Goal: Transaction & Acquisition: Obtain resource

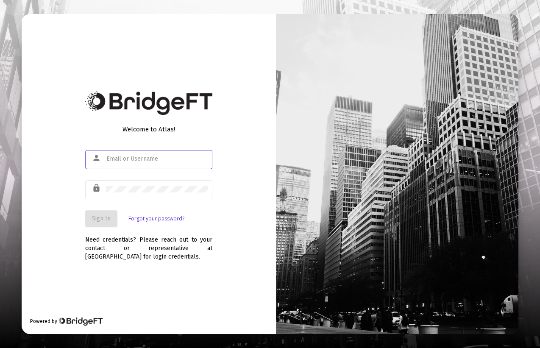
click at [159, 158] on input "text" at bounding box center [157, 158] width 102 height 7
click at [105, 154] on div "person" at bounding box center [97, 158] width 17 height 14
click at [105, 159] on div "person" at bounding box center [97, 158] width 17 height 14
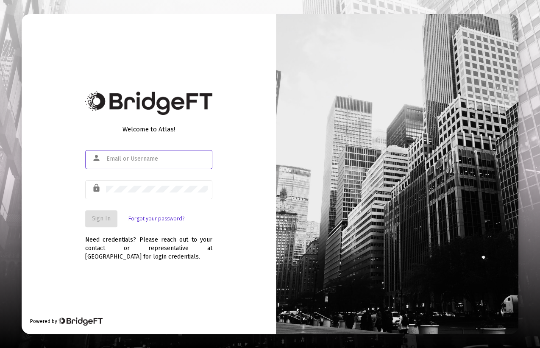
click at [107, 158] on input "text" at bounding box center [157, 158] width 102 height 7
click at [122, 274] on div "Welcome to Atlas! person lock Sign In Forgot your password? Need credentials? P…" at bounding box center [149, 174] width 254 height 320
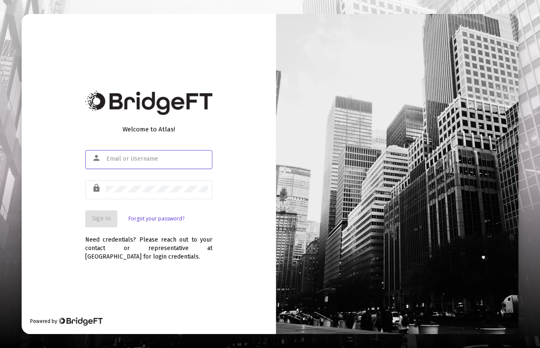
click at [125, 158] on input "text" at bounding box center [157, 158] width 102 height 7
type input "[PERSON_NAME][EMAIL_ADDRESS][DOMAIN_NAME]"
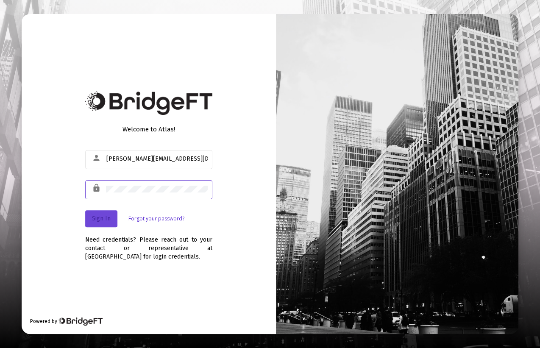
click at [109, 225] on button "Sign In" at bounding box center [101, 218] width 32 height 17
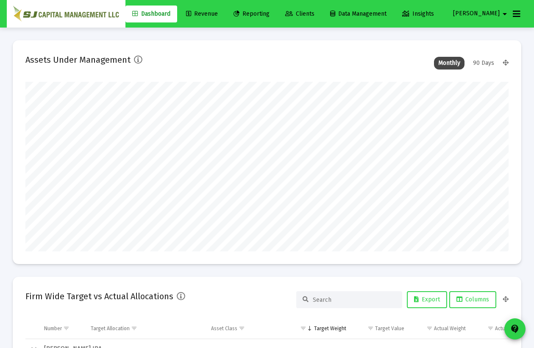
scroll to position [169, 483]
type input "[DATE]"
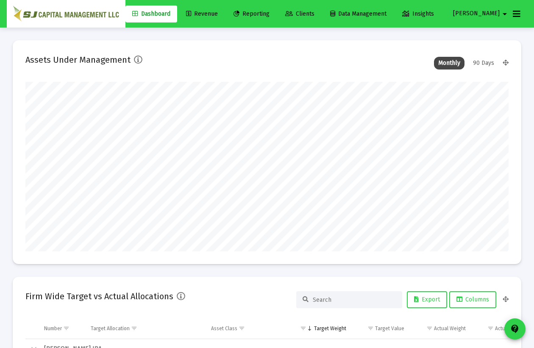
click at [264, 17] on span "Reporting" at bounding box center [251, 13] width 36 height 7
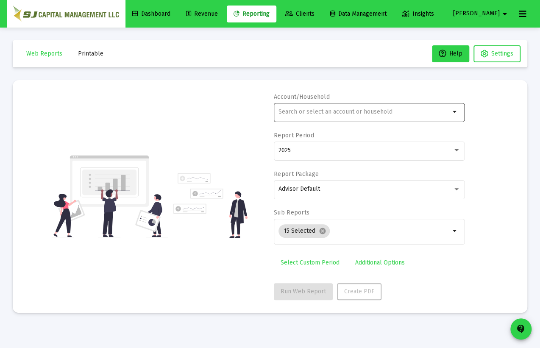
click at [297, 115] on div at bounding box center [364, 111] width 172 height 21
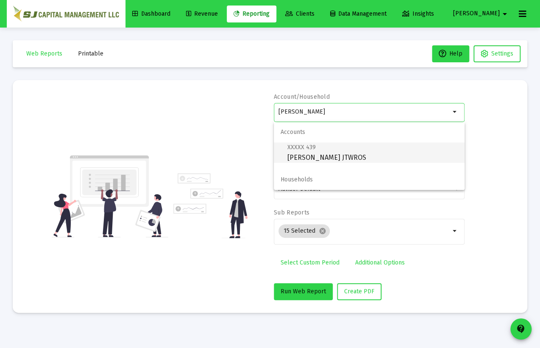
click at [323, 158] on span "XXXXX 439 [PERSON_NAME] JTWROS" at bounding box center [372, 152] width 170 height 21
type input "[PERSON_NAME] JTWROS"
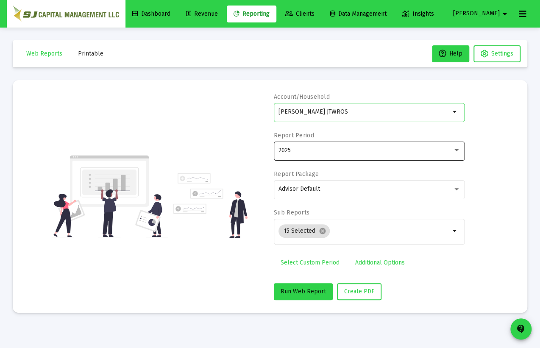
click at [323, 155] on div "2025" at bounding box center [369, 150] width 182 height 21
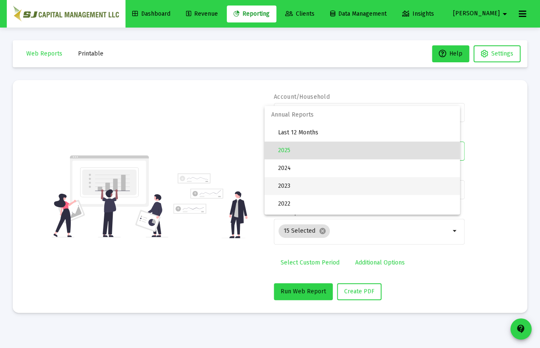
click at [308, 184] on span "2023" at bounding box center [365, 186] width 175 height 18
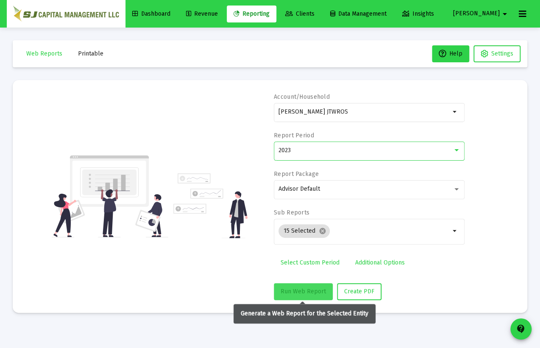
click at [296, 293] on span "Run Web Report" at bounding box center [302, 291] width 45 height 7
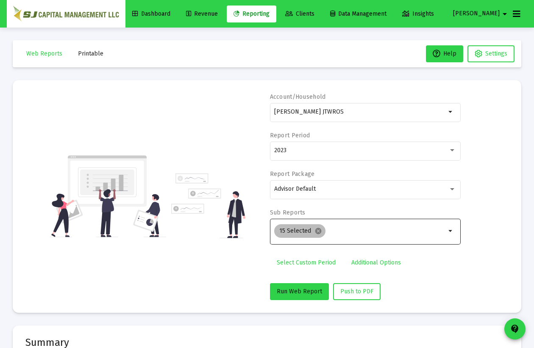
click at [321, 229] on mat-chip "15 Selected cancel" at bounding box center [299, 231] width 51 height 14
click at [316, 228] on mat-icon "cancel" at bounding box center [318, 231] width 8 height 8
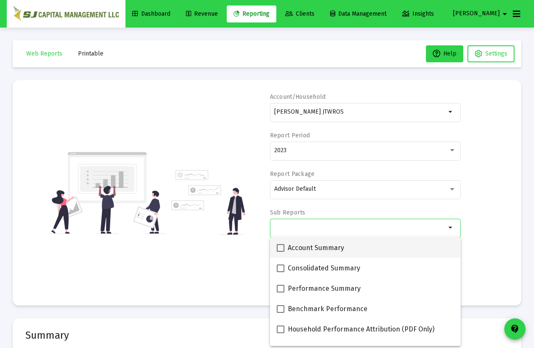
click at [278, 246] on span at bounding box center [281, 248] width 8 height 8
click at [280, 252] on input "Account Summary" at bounding box center [280, 252] width 0 height 0
checkbox input "true"
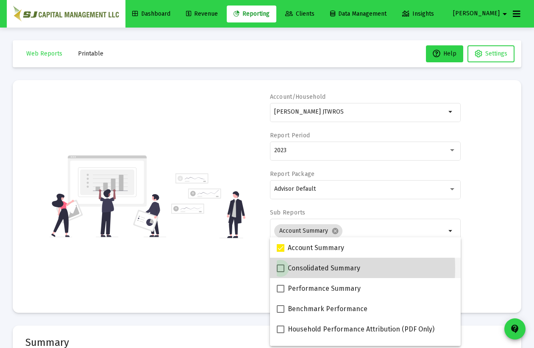
click at [281, 268] on span at bounding box center [281, 268] width 8 height 8
click at [280, 272] on input "Consolidated Summary" at bounding box center [280, 272] width 0 height 0
checkbox input "true"
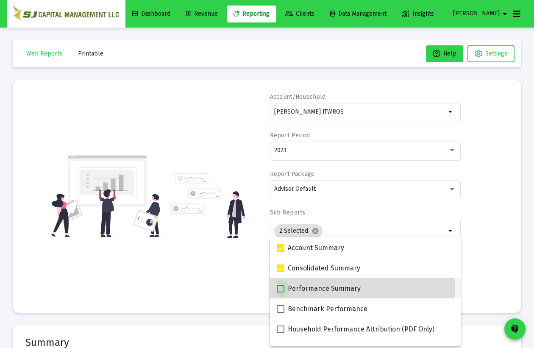
click at [279, 286] on span at bounding box center [281, 289] width 8 height 8
click at [280, 292] on input "Performance Summary" at bounding box center [280, 292] width 0 height 0
checkbox input "true"
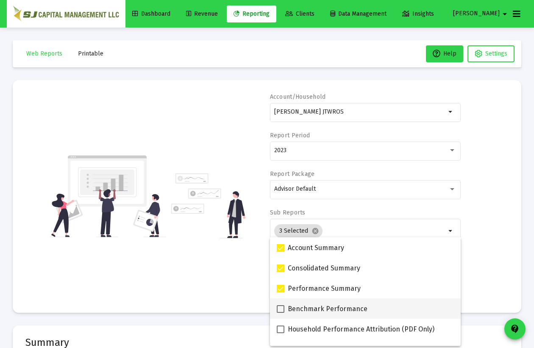
click at [279, 307] on span at bounding box center [281, 309] width 8 height 8
click at [280, 313] on input "Benchmark Performance" at bounding box center [280, 313] width 0 height 0
checkbox input "true"
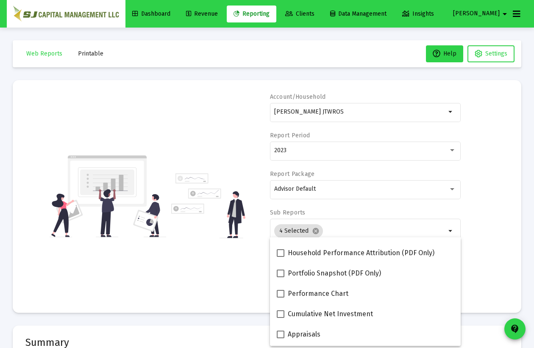
scroll to position [77, 0]
click at [280, 253] on span at bounding box center [281, 253] width 8 height 8
click at [280, 256] on input "Household Performance Attribution (PDF Only)" at bounding box center [280, 256] width 0 height 0
checkbox input "true"
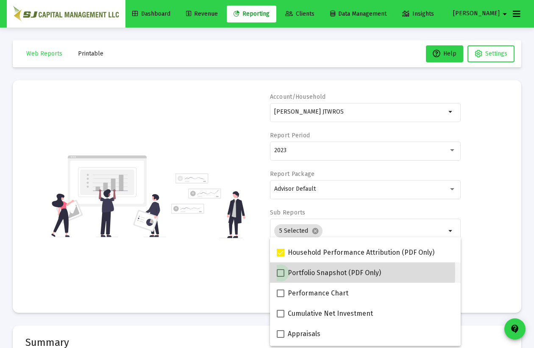
click at [279, 272] on span at bounding box center [281, 273] width 8 height 8
click at [280, 277] on input "Portfolio Snapshot (PDF Only)" at bounding box center [280, 277] width 0 height 0
checkbox input "true"
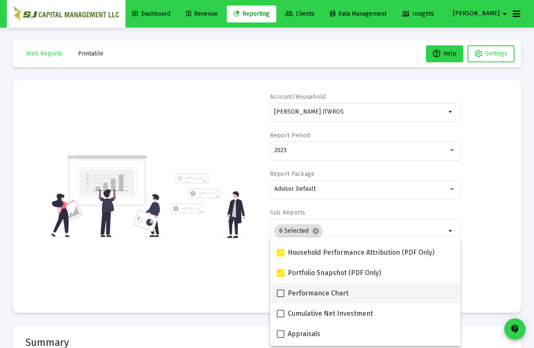
scroll to position [115, 0]
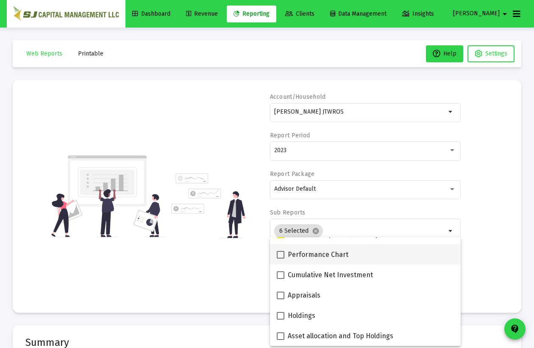
click at [281, 254] on span at bounding box center [281, 255] width 8 height 8
click at [280, 258] on input "Performance Chart" at bounding box center [280, 258] width 0 height 0
checkbox input "true"
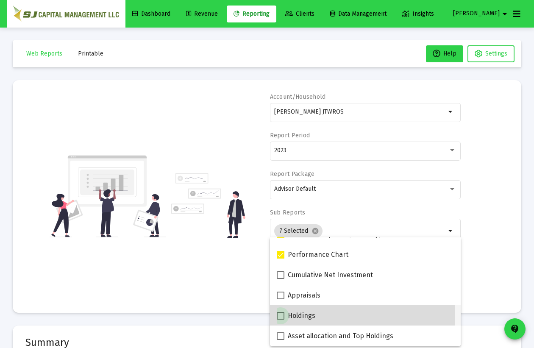
click at [283, 313] on span at bounding box center [281, 316] width 8 height 8
click at [280, 319] on input "Holdings" at bounding box center [280, 319] width 0 height 0
checkbox input "true"
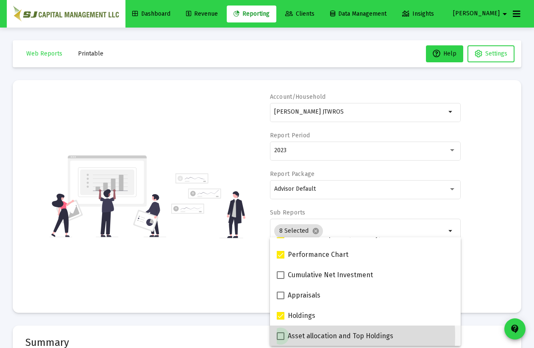
click at [279, 335] on span at bounding box center [281, 336] width 8 height 8
click at [280, 340] on input "Asset allocation and Top Holdings" at bounding box center [280, 340] width 0 height 0
checkbox input "true"
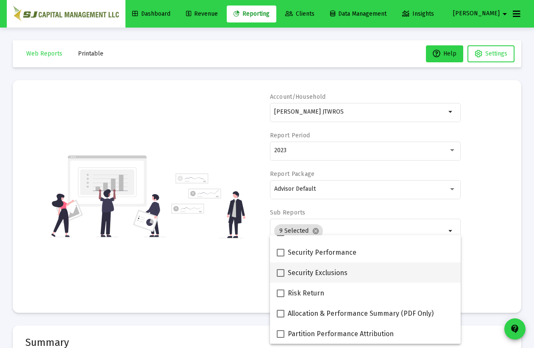
scroll to position [38, 0]
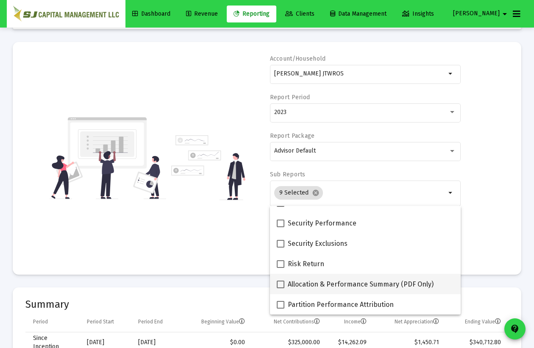
click at [280, 284] on span at bounding box center [281, 284] width 8 height 8
click at [280, 288] on input "Allocation & Performance Summary (PDF Only)" at bounding box center [280, 288] width 0 height 0
checkbox input "true"
click at [474, 235] on div "Account/Household [PERSON_NAME] JTWROS arrow_drop_down Report Period 2023 Repor…" at bounding box center [266, 158] width 483 height 207
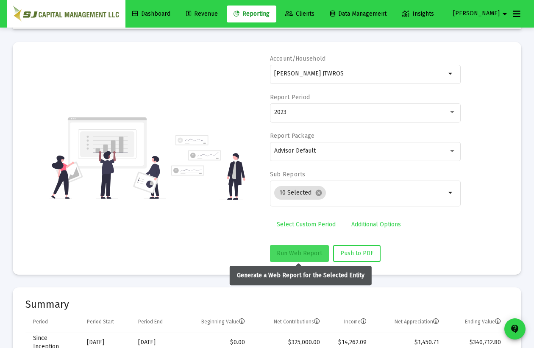
click at [292, 253] on span "Run Web Report" at bounding box center [299, 253] width 45 height 7
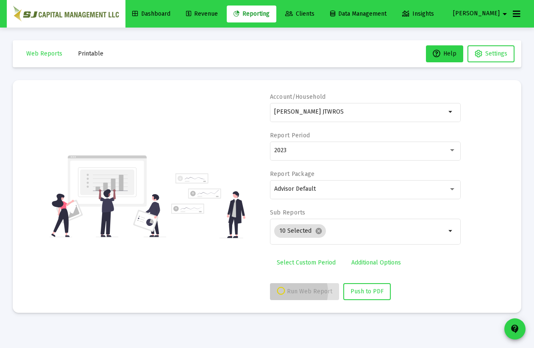
scroll to position [0, 0]
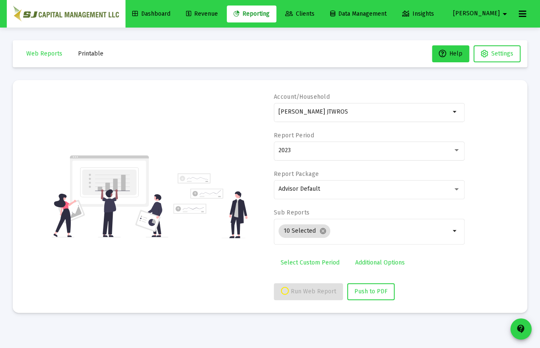
select select "View 1 year"
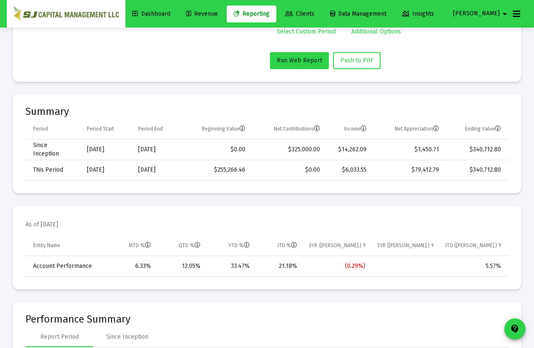
scroll to position [38, 0]
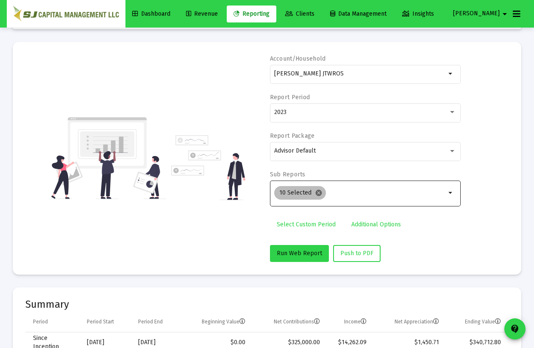
click at [318, 192] on mat-icon "cancel" at bounding box center [319, 193] width 8 height 8
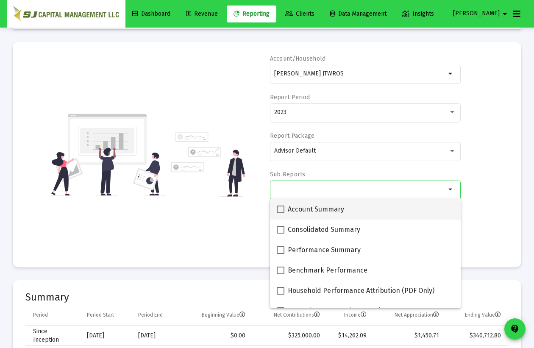
click at [278, 209] on span at bounding box center [281, 209] width 8 height 8
click at [280, 213] on input "Account Summary" at bounding box center [280, 213] width 0 height 0
checkbox input "true"
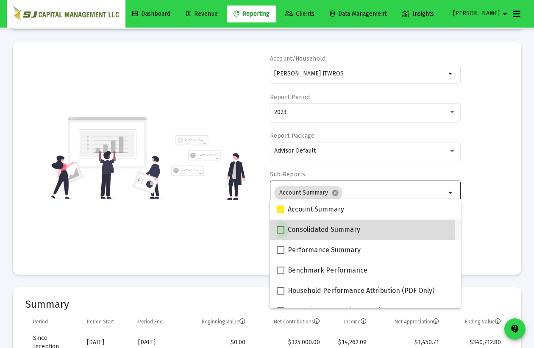
drag, startPoint x: 277, startPoint y: 227, endPoint x: 280, endPoint y: 239, distance: 12.0
click at [277, 227] on span at bounding box center [281, 230] width 8 height 8
click at [280, 233] on input "Consolidated Summary" at bounding box center [280, 233] width 0 height 0
checkbox input "true"
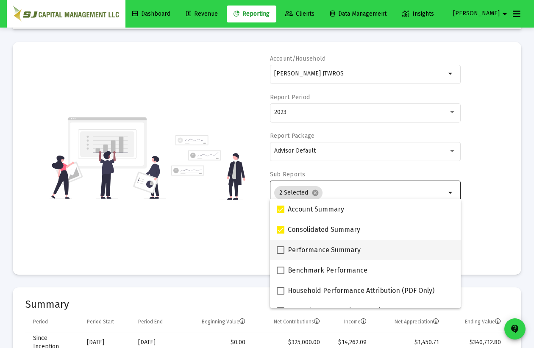
click at [279, 251] on span at bounding box center [281, 250] width 8 height 8
click at [280, 254] on input "Performance Summary" at bounding box center [280, 254] width 0 height 0
checkbox input "true"
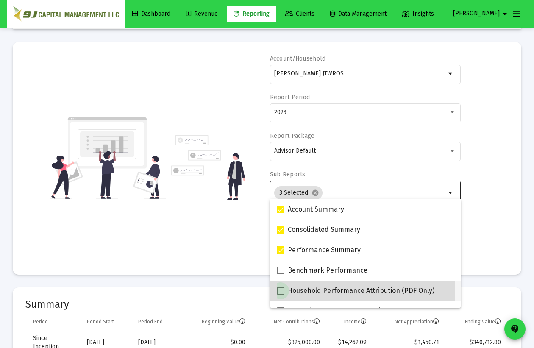
click at [280, 288] on span at bounding box center [281, 291] width 8 height 8
click at [280, 294] on input "Household Performance Attribution (PDF Only)" at bounding box center [280, 294] width 0 height 0
checkbox input "true"
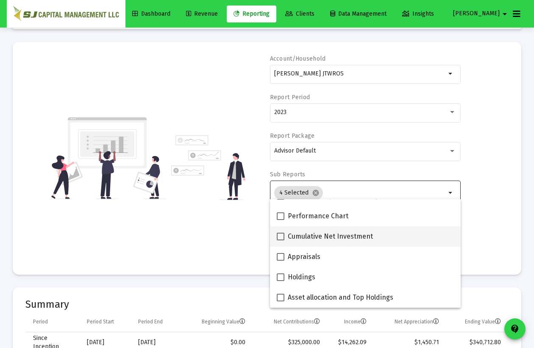
scroll to position [77, 0]
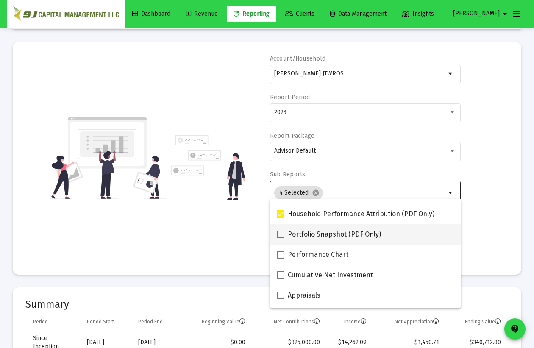
click at [283, 233] on span at bounding box center [281, 234] width 8 height 8
click at [280, 238] on input "Portfolio Snapshot (PDF Only)" at bounding box center [280, 238] width 0 height 0
checkbox input "true"
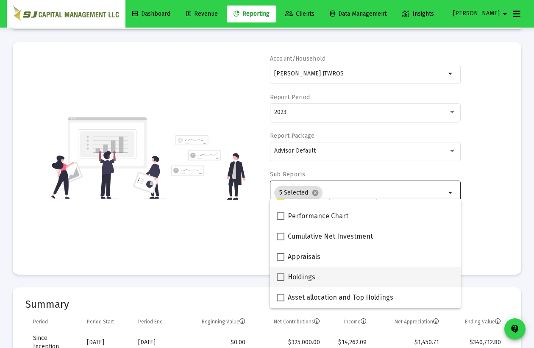
scroll to position [154, 0]
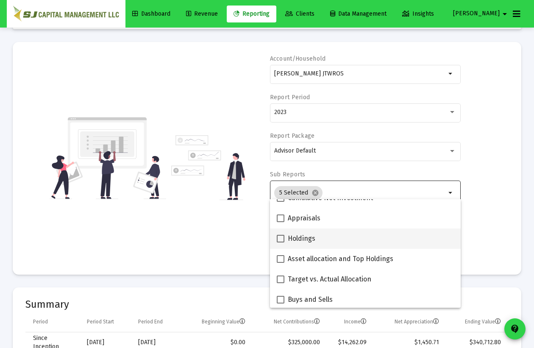
click at [280, 237] on span at bounding box center [281, 239] width 8 height 8
click at [280, 242] on input "Holdings" at bounding box center [280, 242] width 0 height 0
checkbox input "true"
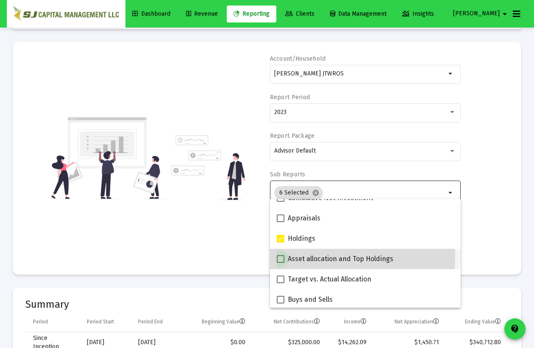
click at [281, 257] on span at bounding box center [281, 259] width 8 height 8
click at [280, 263] on input "Asset allocation and Top Holdings" at bounding box center [280, 263] width 0 height 0
checkbox input "true"
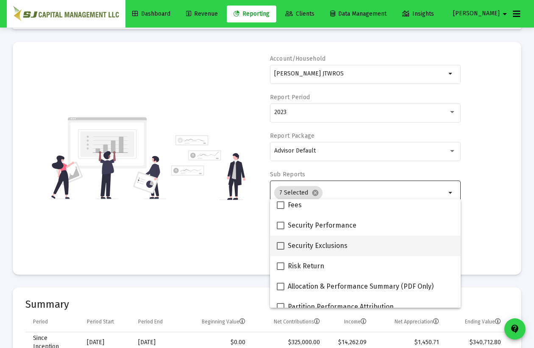
scroll to position [339, 0]
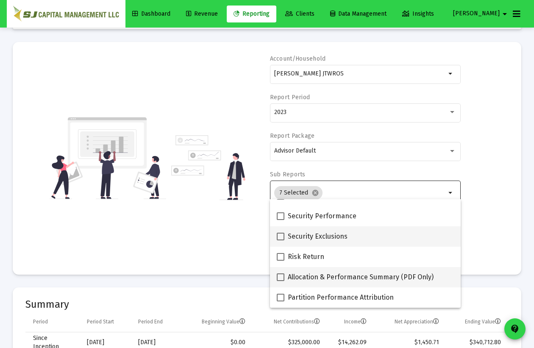
click at [280, 273] on span at bounding box center [281, 277] width 8 height 8
click at [280, 281] on input "Allocation & Performance Summary (PDF Only)" at bounding box center [280, 281] width 0 height 0
checkbox input "true"
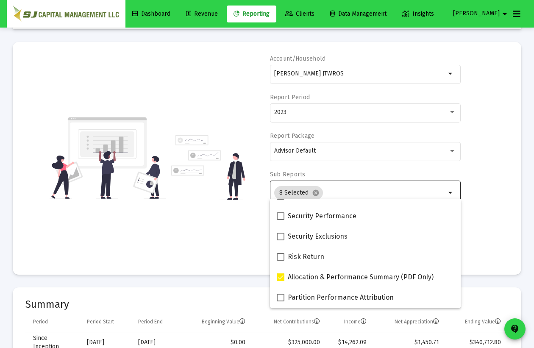
click at [499, 234] on div "Account/Household [PERSON_NAME] JTWROS arrow_drop_down Report Period 2023 Repor…" at bounding box center [266, 158] width 483 height 207
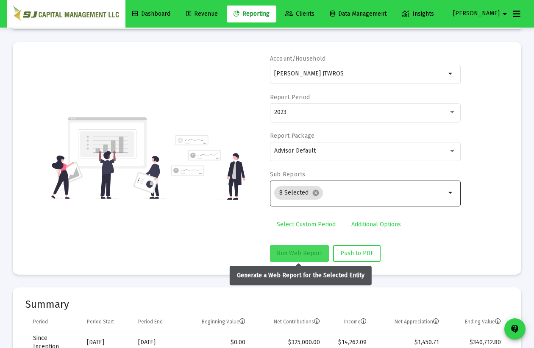
click at [271, 250] on button "Run Web Report" at bounding box center [299, 253] width 59 height 17
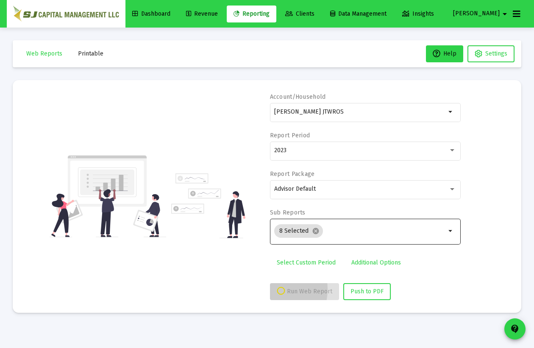
scroll to position [0, 0]
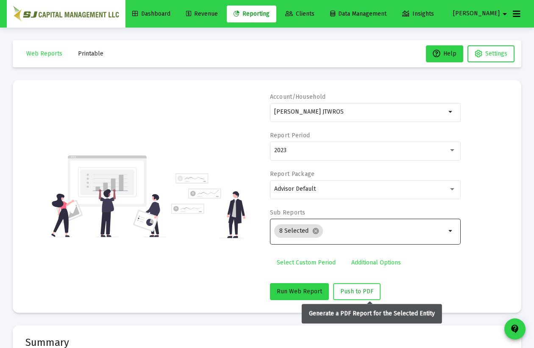
click at [361, 290] on span "Push to PDF" at bounding box center [356, 291] width 33 height 7
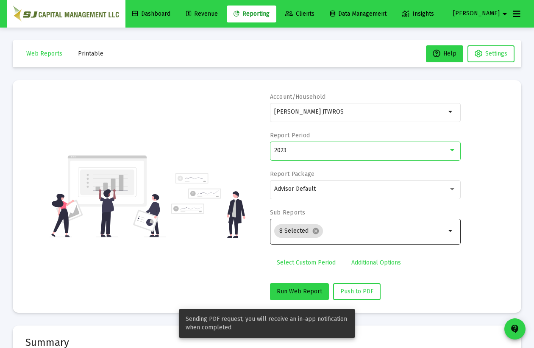
click at [332, 151] on div "2023" at bounding box center [361, 150] width 174 height 7
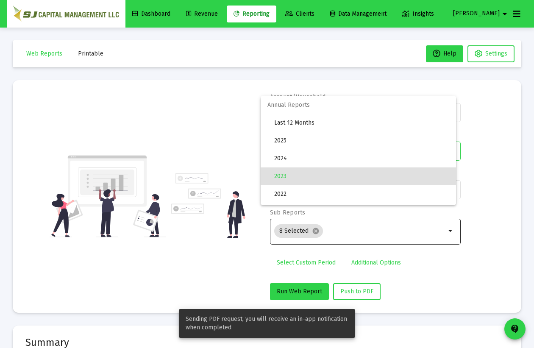
scroll to position [25, 0]
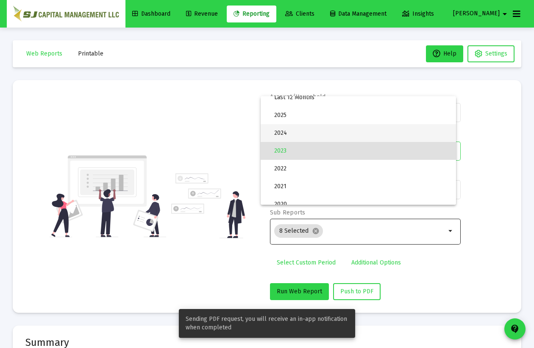
click at [324, 132] on span "2024" at bounding box center [361, 133] width 175 height 18
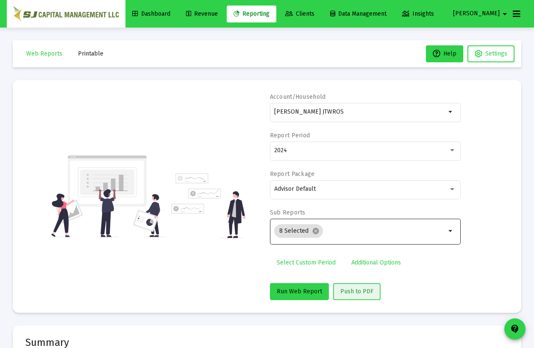
click at [354, 288] on span "Push to PDF" at bounding box center [356, 291] width 33 height 7
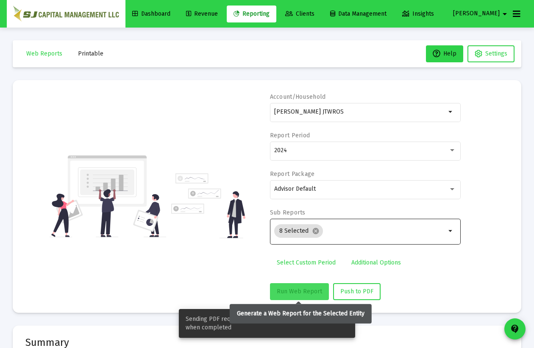
click at [297, 287] on button "Run Web Report" at bounding box center [299, 291] width 59 height 17
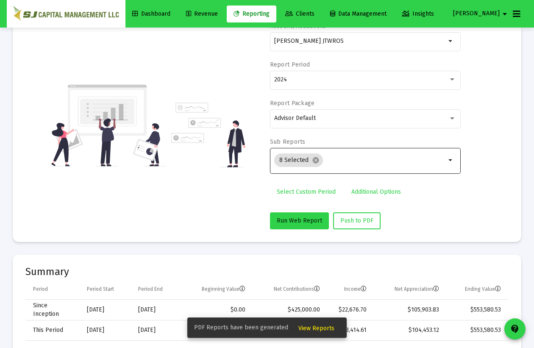
scroll to position [38, 0]
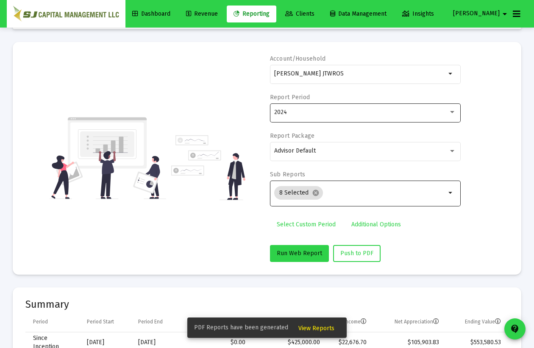
click at [315, 119] on div "2024" at bounding box center [365, 112] width 182 height 21
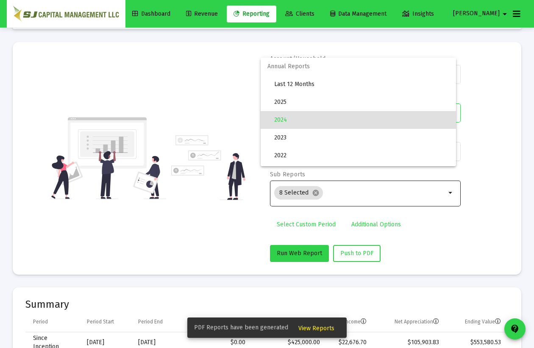
scroll to position [8, 0]
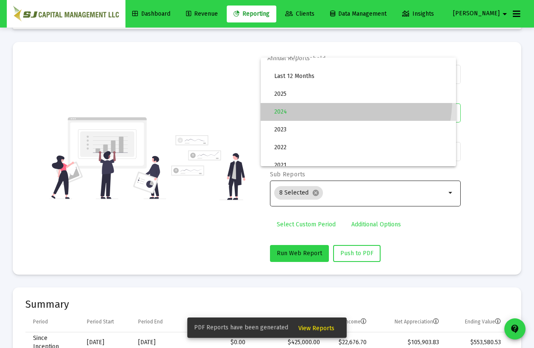
click at [315, 119] on span "2024" at bounding box center [361, 112] width 175 height 18
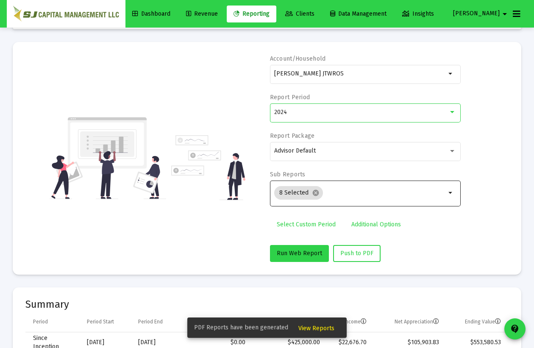
click at [313, 227] on link "Select Custom Period" at bounding box center [306, 224] width 72 height 17
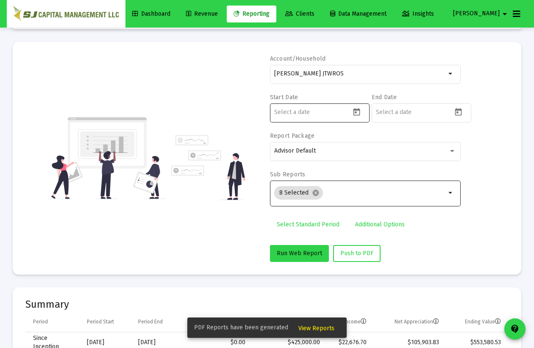
click at [356, 112] on icon "Open calendar" at bounding box center [356, 112] width 7 height 8
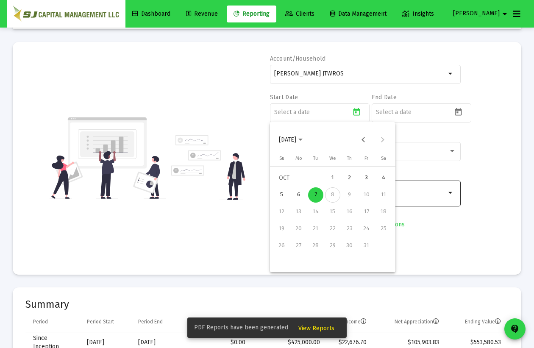
click at [296, 141] on span "[DATE]" at bounding box center [287, 139] width 17 height 7
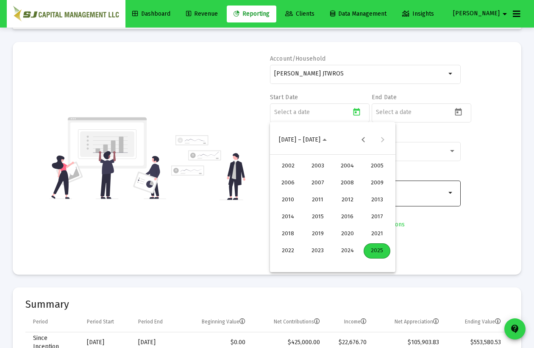
click at [380, 248] on div "2025" at bounding box center [376, 250] width 27 height 15
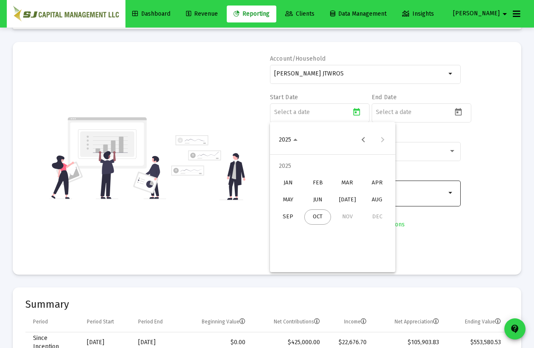
click at [292, 186] on div "JAN" at bounding box center [287, 182] width 27 height 15
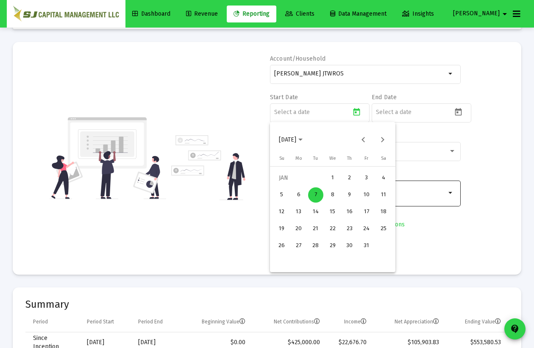
click at [335, 181] on div "1" at bounding box center [332, 177] width 15 height 15
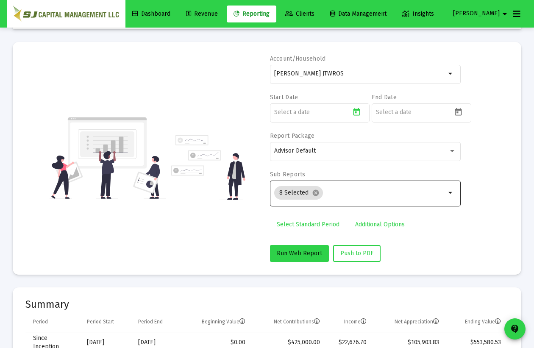
type input "[DATE]"
click at [456, 111] on icon "Open calendar" at bounding box center [458, 112] width 9 height 9
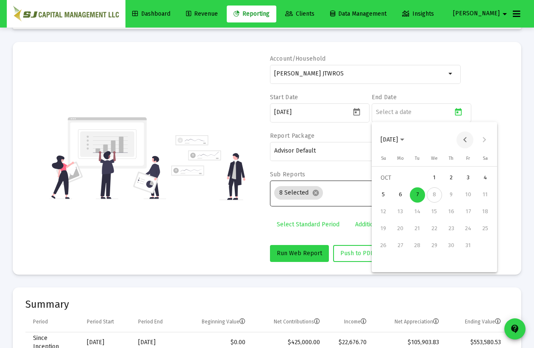
click at [465, 136] on button "Previous month" at bounding box center [464, 139] width 17 height 17
click at [421, 263] on div "30" at bounding box center [417, 262] width 15 height 15
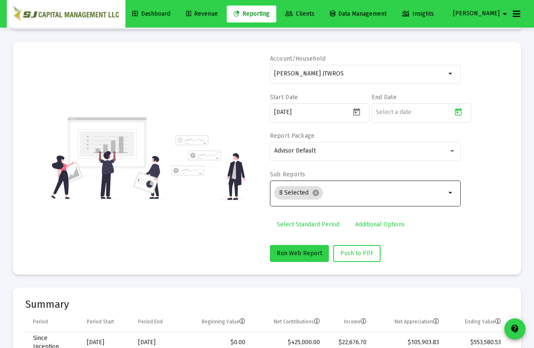
type input "[DATE]"
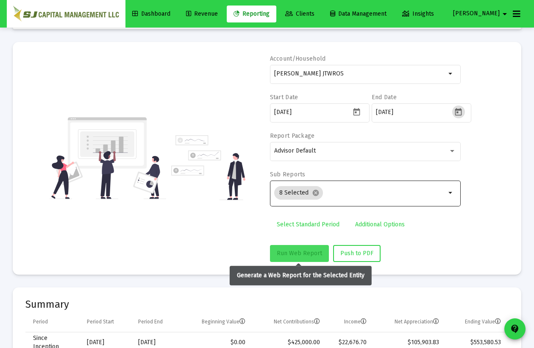
click at [309, 252] on span "Run Web Report" at bounding box center [299, 253] width 45 height 7
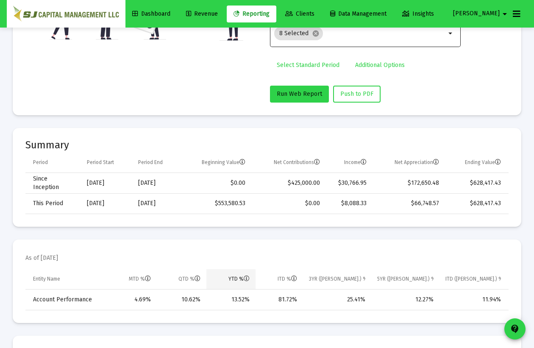
scroll to position [77, 0]
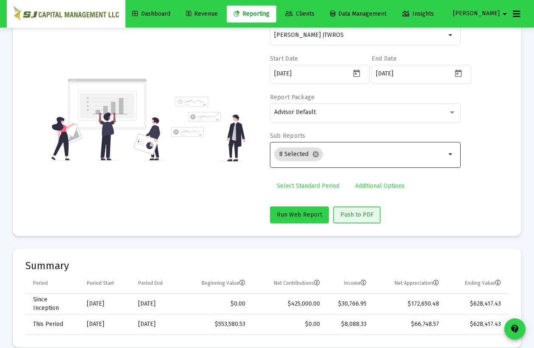
click at [349, 213] on span "Push to PDF" at bounding box center [356, 214] width 33 height 7
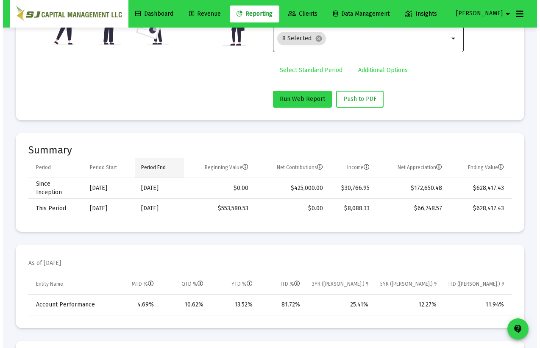
scroll to position [0, 0]
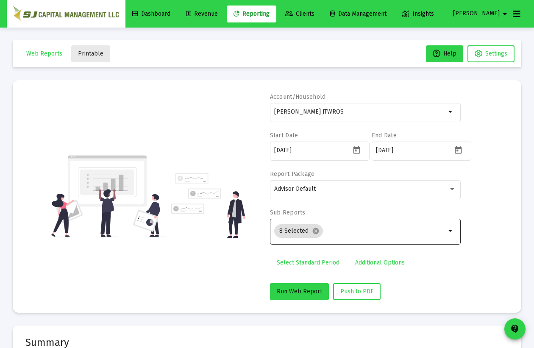
click at [87, 53] on span "Printable" at bounding box center [90, 53] width 25 height 7
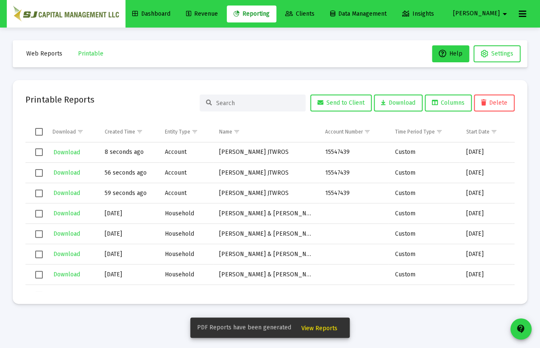
click at [40, 194] on span "Select row" at bounding box center [39, 193] width 8 height 8
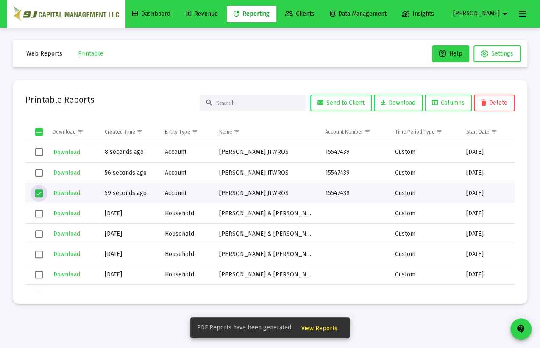
click at [40, 177] on td "Data grid" at bounding box center [35, 173] width 21 height 20
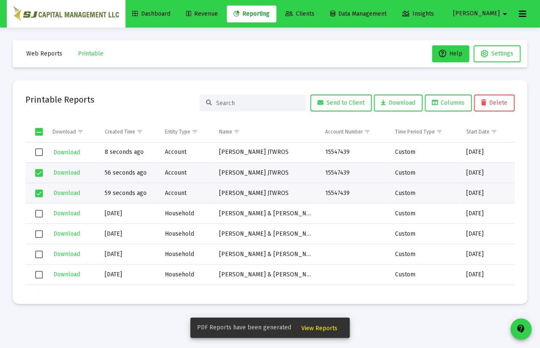
click at [40, 153] on span "Select row" at bounding box center [39, 152] width 8 height 8
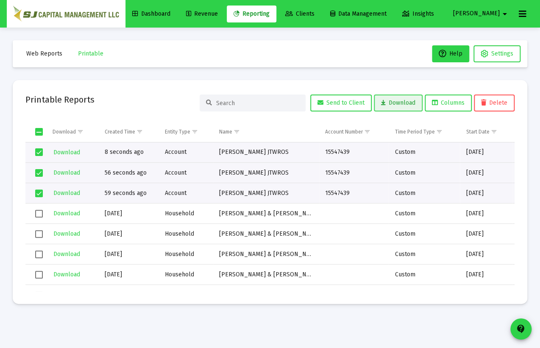
click at [389, 109] on button "Download" at bounding box center [398, 102] width 49 height 17
click at [287, 88] on mat-card "Printable Reports Send to Client Download Columns Delete Download Created Time …" at bounding box center [270, 192] width 514 height 224
click at [533, 103] on div "Web Reports Printable Help Settings Printable Reports Send to Client Download C…" at bounding box center [270, 172] width 540 height 289
click at [41, 133] on span "Select all" at bounding box center [39, 132] width 8 height 8
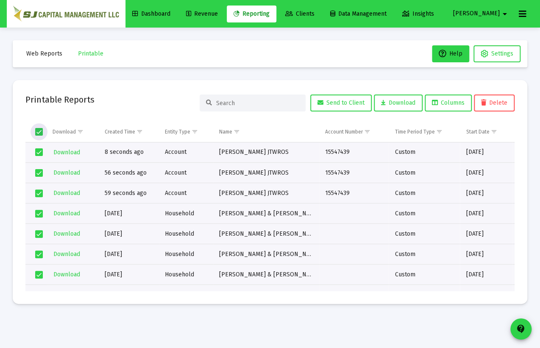
click at [41, 133] on span "Select all" at bounding box center [39, 132] width 8 height 8
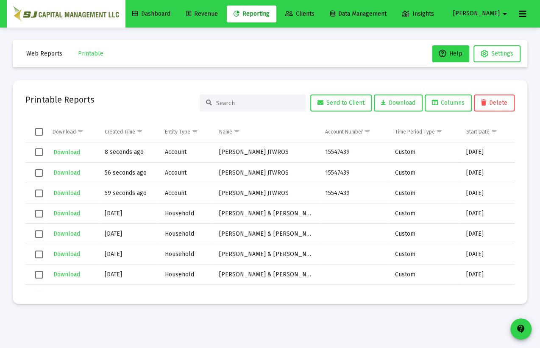
click at [278, 74] on div "Web Reports Printable Help Settings Printable Reports Send to Client Download C…" at bounding box center [270, 172] width 540 height 289
click at [240, 62] on mat-toolbar-row "Web Reports Printable Help Settings" at bounding box center [270, 53] width 514 height 27
click at [40, 54] on span "Web Reports" at bounding box center [44, 53] width 36 height 7
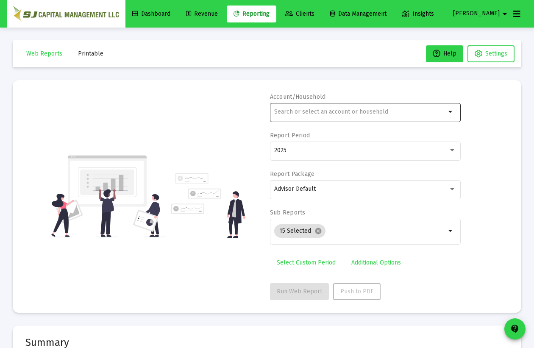
click at [288, 115] on div at bounding box center [360, 111] width 172 height 21
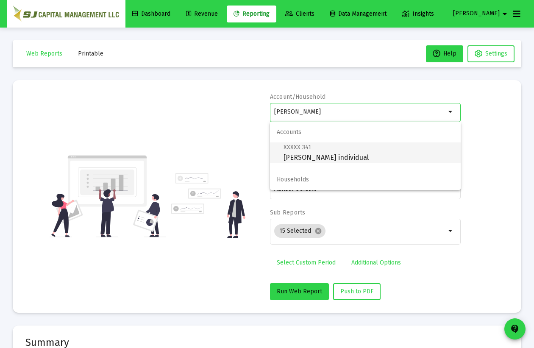
click at [326, 155] on span "XXXXX 341 [PERSON_NAME] individual" at bounding box center [368, 152] width 170 height 21
type input "[PERSON_NAME] individual"
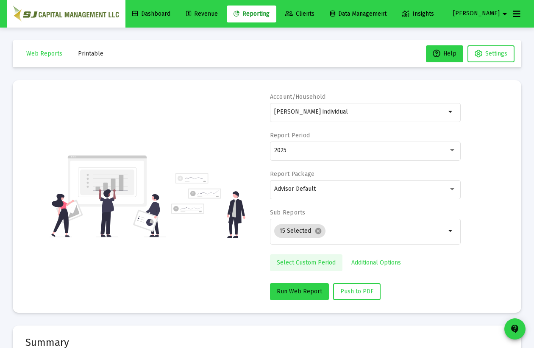
click at [314, 265] on span "Select Custom Period" at bounding box center [306, 262] width 59 height 7
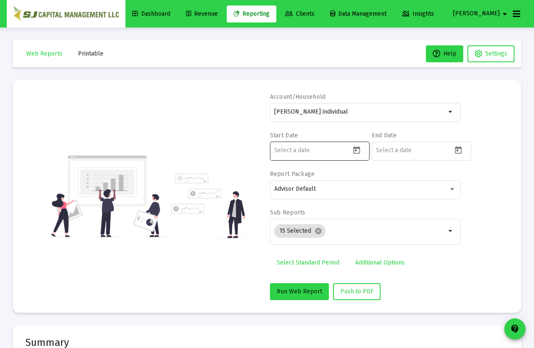
click at [358, 148] on icon "Open calendar" at bounding box center [356, 150] width 9 height 9
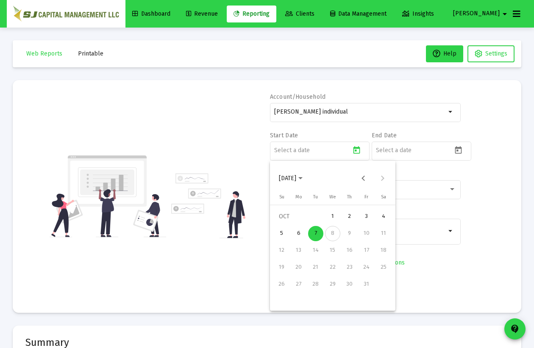
click at [293, 180] on span "[DATE]" at bounding box center [287, 178] width 17 height 7
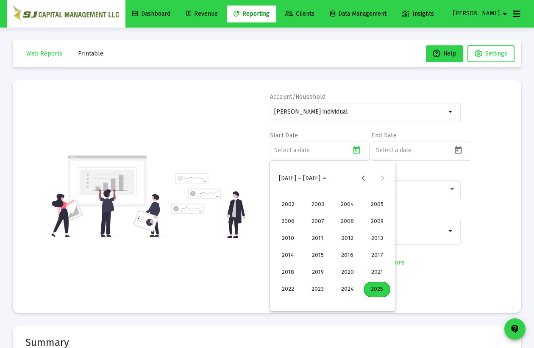
click at [376, 288] on div "2025" at bounding box center [376, 289] width 27 height 15
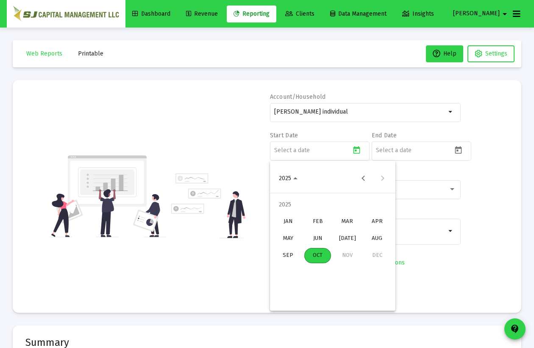
click at [289, 223] on div "JAN" at bounding box center [287, 221] width 27 height 15
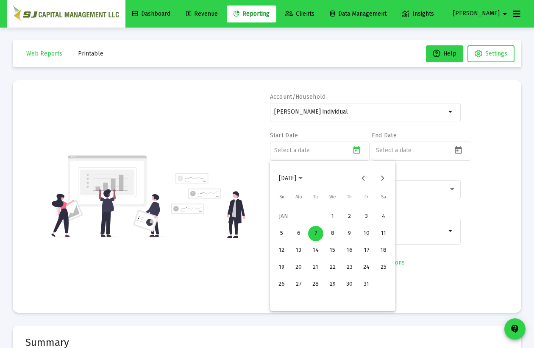
click at [333, 217] on div "1" at bounding box center [332, 216] width 15 height 15
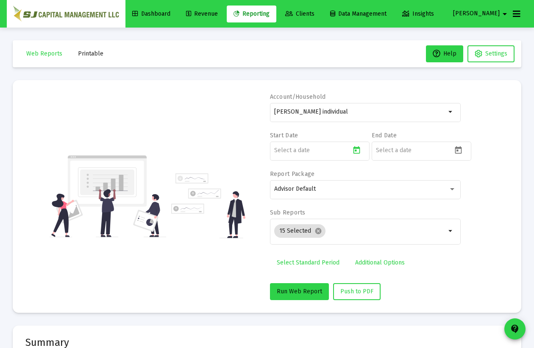
type input "[DATE]"
click at [457, 149] on icon "Open calendar" at bounding box center [458, 150] width 7 height 8
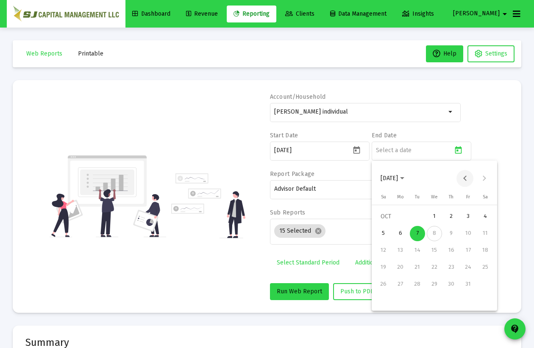
click at [463, 177] on button "Previous month" at bounding box center [464, 178] width 17 height 17
click at [413, 302] on div "30" at bounding box center [417, 301] width 15 height 15
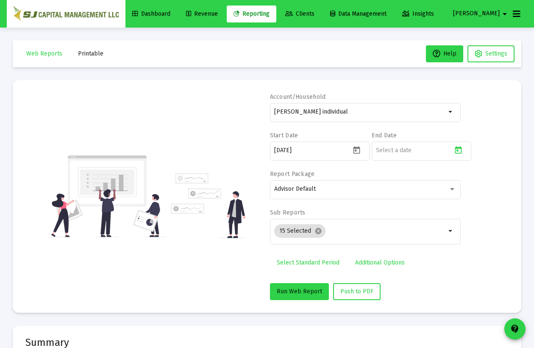
type input "[DATE]"
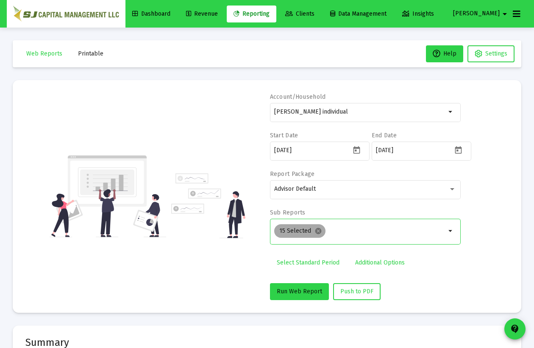
click at [317, 231] on mat-icon "cancel" at bounding box center [318, 231] width 8 height 8
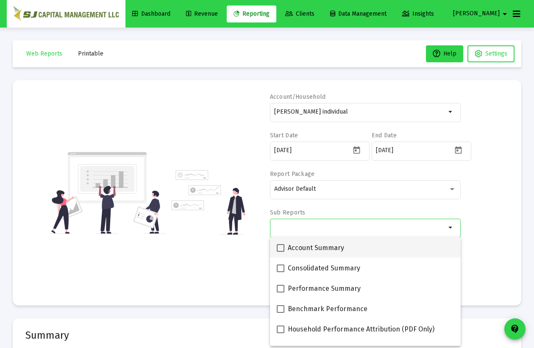
click at [285, 246] on label "Account Summary" at bounding box center [310, 248] width 67 height 10
click at [280, 252] on input "Account Summary" at bounding box center [280, 252] width 0 height 0
checkbox input "true"
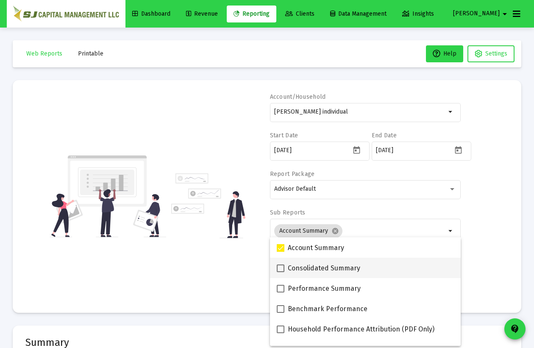
click at [278, 266] on span at bounding box center [281, 268] width 8 height 8
click at [280, 272] on input "Consolidated Summary" at bounding box center [280, 272] width 0 height 0
checkbox input "true"
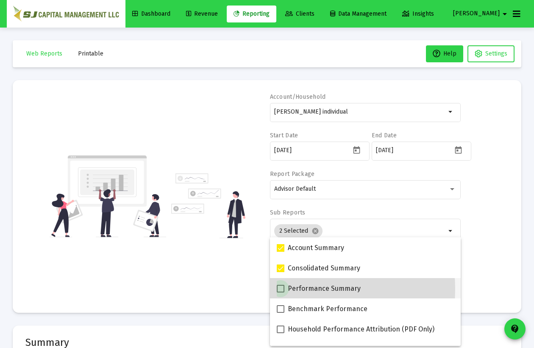
click at [279, 289] on span at bounding box center [281, 289] width 8 height 8
click at [280, 292] on input "Performance Summary" at bounding box center [280, 292] width 0 height 0
checkbox input "true"
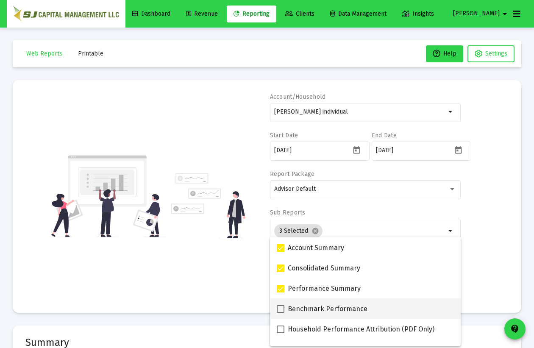
click at [279, 309] on span at bounding box center [281, 309] width 8 height 8
click at [280, 313] on input "Benchmark Performance" at bounding box center [280, 313] width 0 height 0
checkbox input "true"
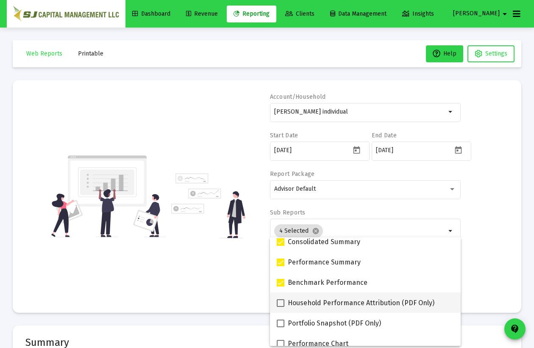
scroll to position [38, 0]
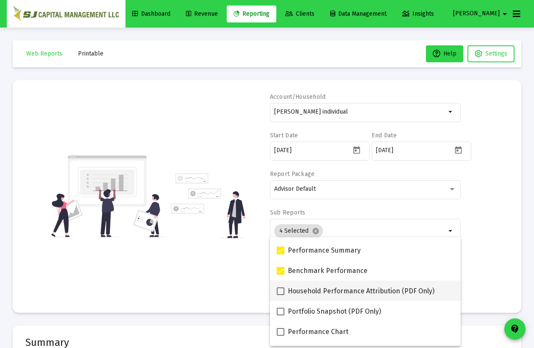
click at [280, 292] on span at bounding box center [281, 291] width 8 height 8
click at [280, 295] on input "Household Performance Attribution (PDF Only)" at bounding box center [280, 295] width 0 height 0
checkbox input "true"
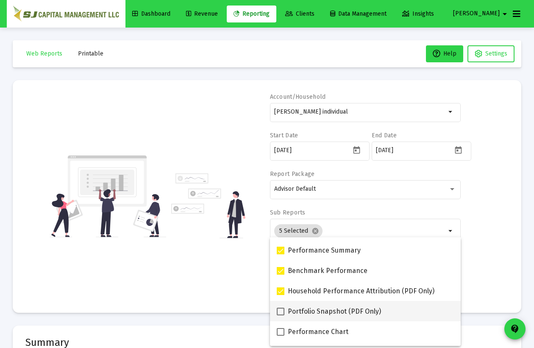
click at [278, 309] on span at bounding box center [281, 312] width 8 height 8
click at [280, 315] on input "Portfolio Snapshot (PDF Only)" at bounding box center [280, 315] width 0 height 0
checkbox input "true"
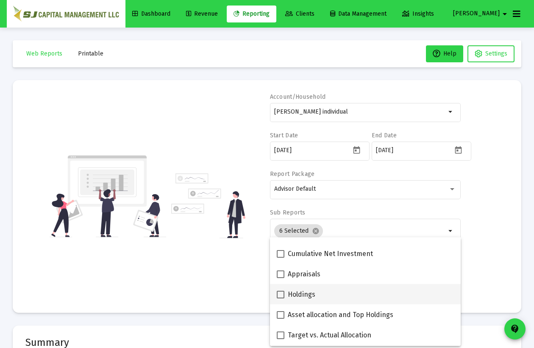
scroll to position [154, 0]
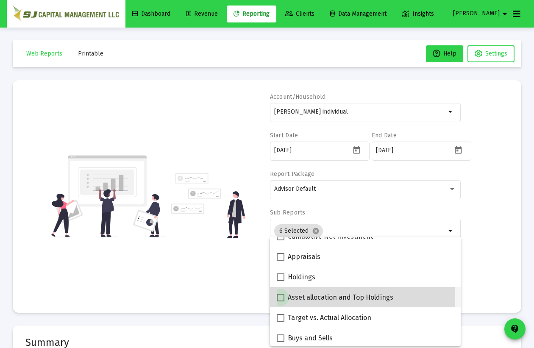
click at [281, 297] on span at bounding box center [281, 298] width 8 height 8
click at [280, 301] on input "Asset allocation and Top Holdings" at bounding box center [280, 301] width 0 height 0
checkbox input "true"
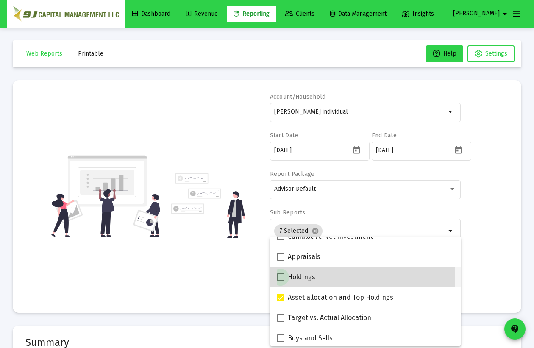
click at [282, 278] on span at bounding box center [281, 277] width 8 height 8
click at [280, 281] on input "Holdings" at bounding box center [280, 281] width 0 height 0
checkbox input "true"
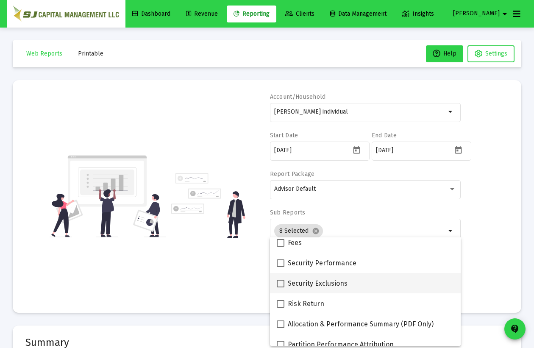
scroll to position [339, 0]
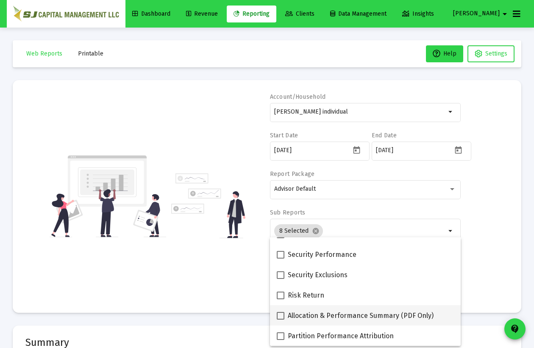
click at [280, 316] on span at bounding box center [281, 316] width 8 height 8
click at [280, 319] on input "Allocation & Performance Summary (PDF Only)" at bounding box center [280, 319] width 0 height 0
checkbox input "true"
click at [487, 260] on div "Account/Household [PERSON_NAME] individual arrow_drop_down Start Date [DATE] En…" at bounding box center [266, 196] width 483 height 207
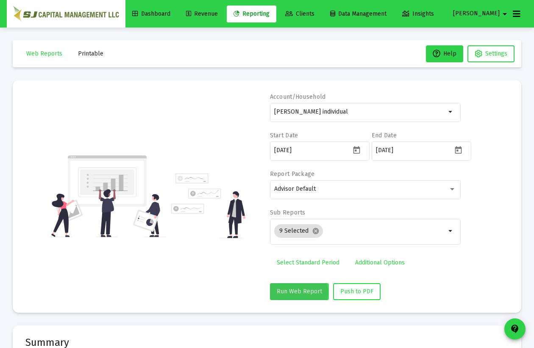
click at [287, 292] on span "Run Web Report" at bounding box center [299, 291] width 45 height 7
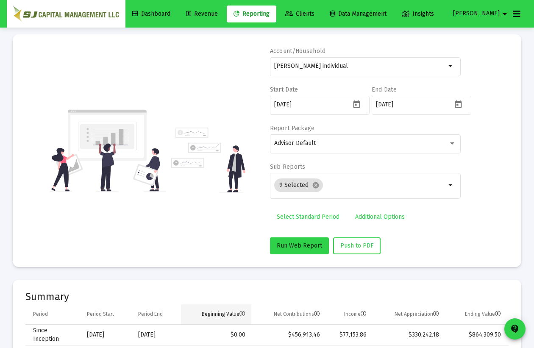
scroll to position [0, 0]
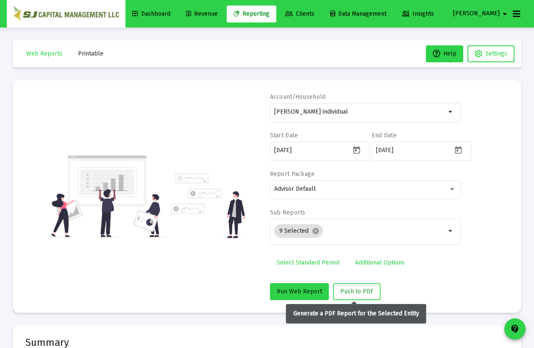
click at [357, 290] on span "Push to PDF" at bounding box center [356, 291] width 33 height 7
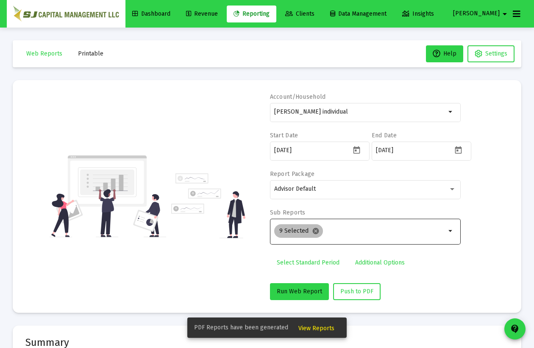
click at [314, 231] on mat-icon "cancel" at bounding box center [316, 231] width 8 height 8
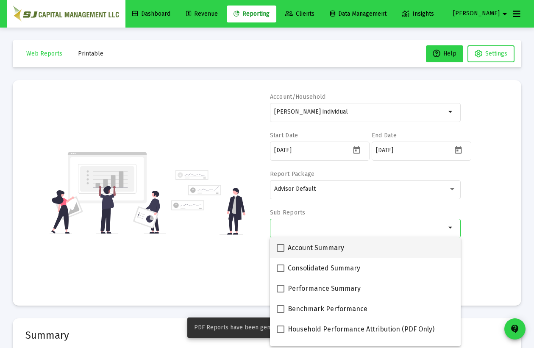
click at [282, 246] on span at bounding box center [281, 248] width 8 height 8
click at [280, 252] on input "Account Summary" at bounding box center [280, 252] width 0 height 0
checkbox input "true"
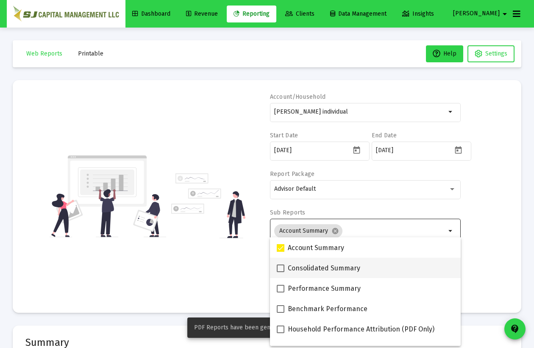
click at [279, 266] on span at bounding box center [281, 268] width 8 height 8
click at [280, 272] on input "Consolidated Summary" at bounding box center [280, 272] width 0 height 0
checkbox input "true"
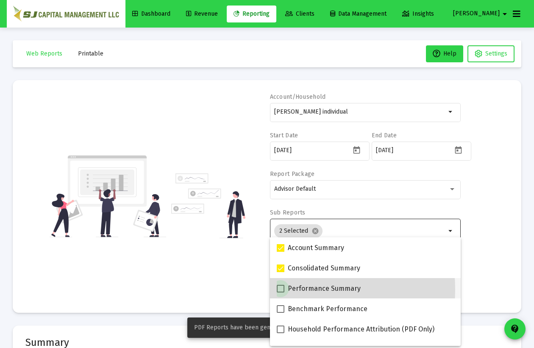
click at [279, 289] on span at bounding box center [281, 289] width 8 height 8
click at [280, 292] on input "Performance Summary" at bounding box center [280, 292] width 0 height 0
checkbox input "true"
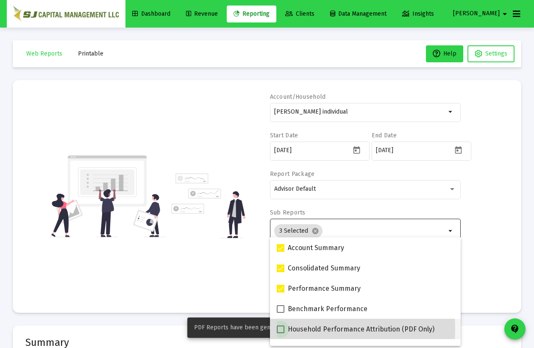
click at [283, 329] on span at bounding box center [281, 329] width 8 height 8
click at [280, 333] on input "Household Performance Attribution (PDF Only)" at bounding box center [280, 333] width 0 height 0
checkbox input "true"
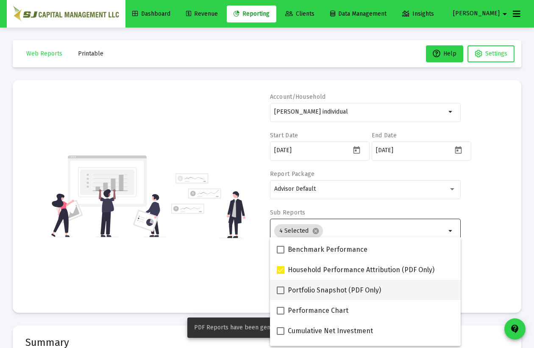
scroll to position [77, 0]
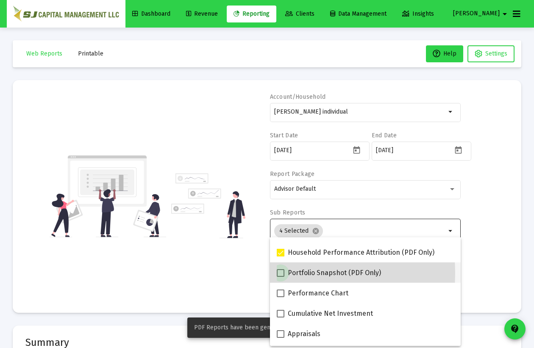
click at [277, 272] on span at bounding box center [281, 273] width 8 height 8
click at [280, 277] on input "Portfolio Snapshot (PDF Only)" at bounding box center [280, 277] width 0 height 0
checkbox input "true"
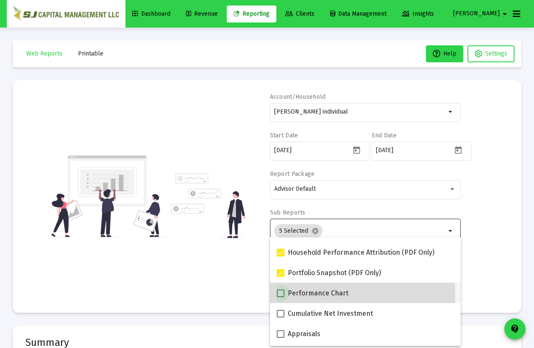
click at [280, 293] on span at bounding box center [281, 293] width 8 height 8
click at [280, 297] on input "Performance Chart" at bounding box center [280, 297] width 0 height 0
checkbox input "true"
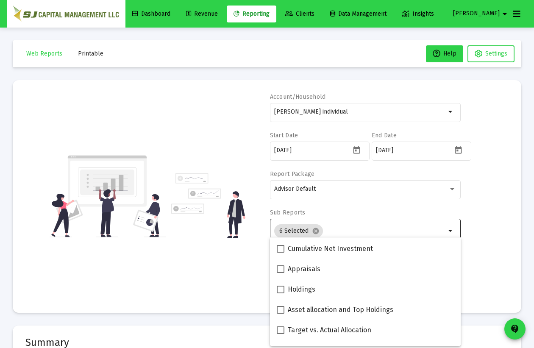
scroll to position [154, 0]
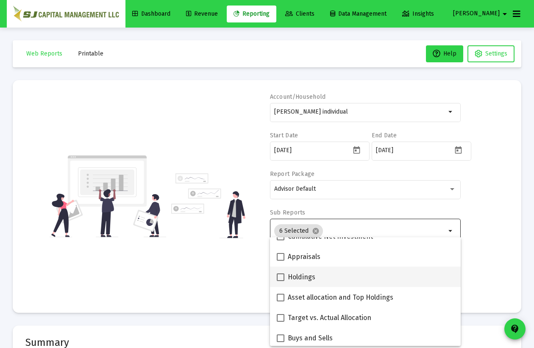
click at [280, 275] on span at bounding box center [281, 277] width 8 height 8
click at [280, 281] on input "Holdings" at bounding box center [280, 281] width 0 height 0
checkbox input "true"
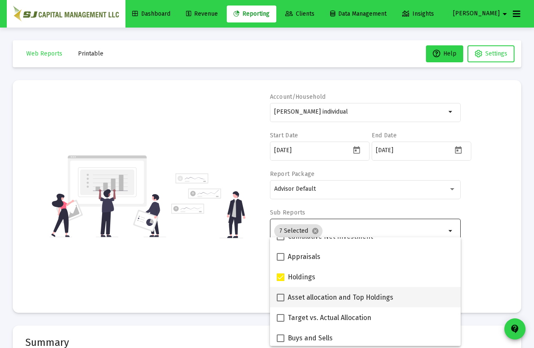
click at [283, 299] on span at bounding box center [281, 298] width 8 height 8
click at [280, 301] on input "Asset allocation and Top Holdings" at bounding box center [280, 301] width 0 height 0
checkbox input "true"
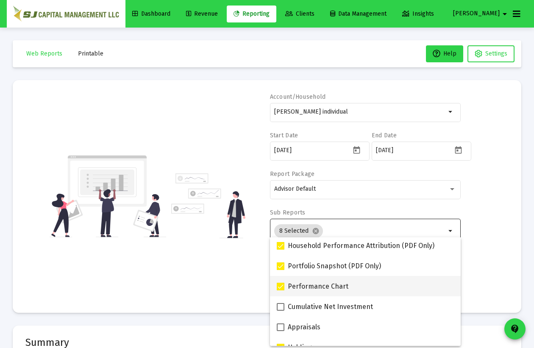
scroll to position [77, 0]
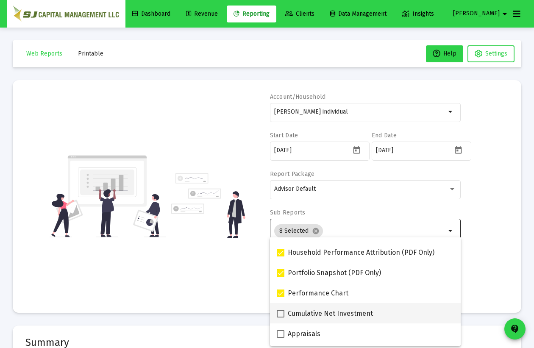
click at [280, 311] on span at bounding box center [281, 314] width 8 height 8
click at [280, 317] on input "Cumulative Net Investment" at bounding box center [280, 317] width 0 height 0
checkbox input "true"
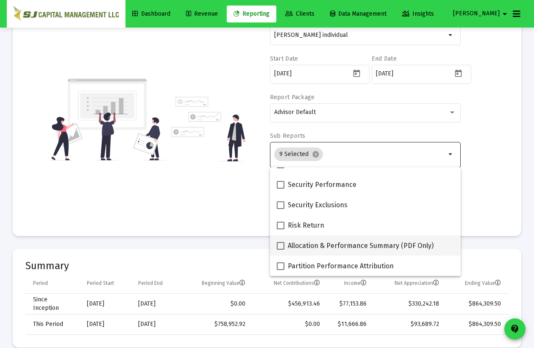
click at [279, 247] on span at bounding box center [281, 246] width 8 height 8
click at [280, 250] on input "Allocation & Performance Summary (PDF Only)" at bounding box center [280, 250] width 0 height 0
checkbox input "true"
click at [493, 201] on div "Account/Household [PERSON_NAME] individual arrow_drop_down Start Date [DATE] En…" at bounding box center [266, 119] width 483 height 207
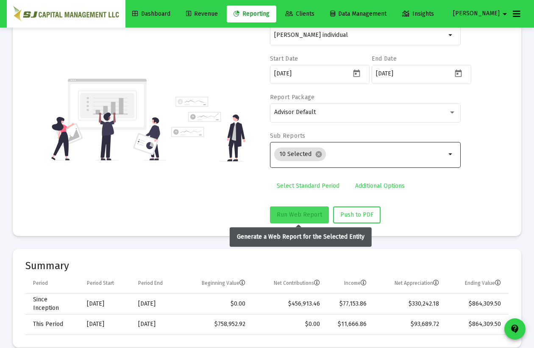
click at [303, 214] on span "Run Web Report" at bounding box center [299, 214] width 45 height 7
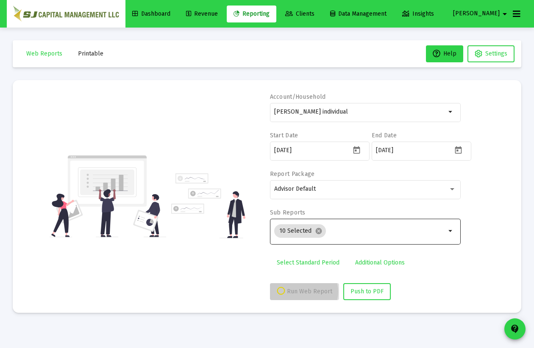
scroll to position [0, 0]
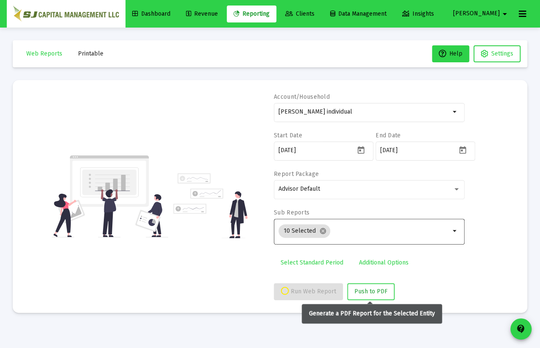
click at [367, 291] on span "Push to PDF" at bounding box center [370, 291] width 33 height 7
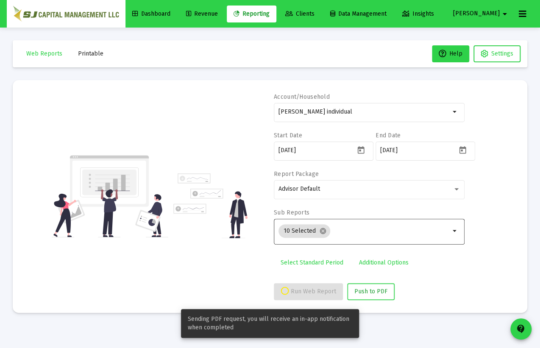
select select "View all"
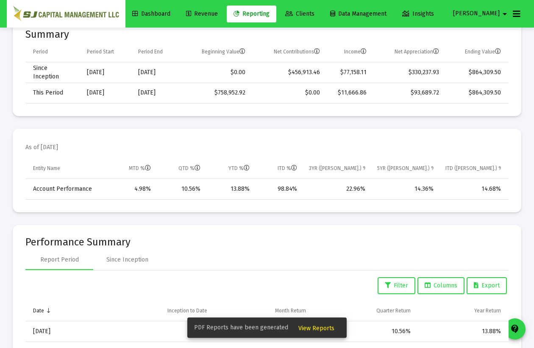
scroll to position [347, 0]
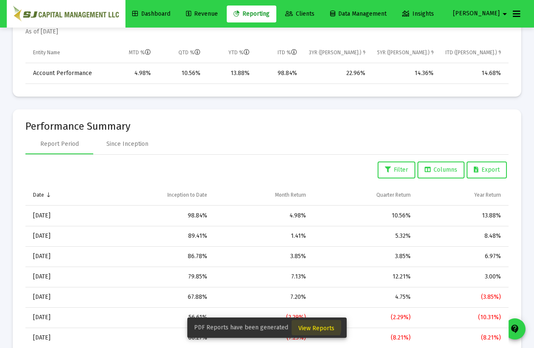
click at [311, 326] on span "View Reports" at bounding box center [316, 327] width 36 height 7
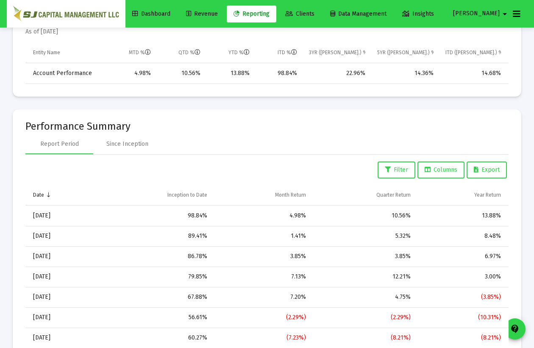
scroll to position [28, 0]
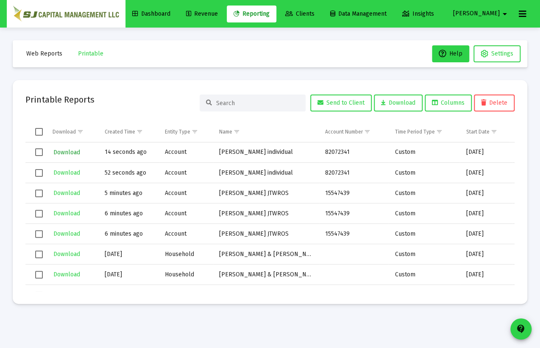
click at [67, 153] on span "Download" at bounding box center [66, 152] width 27 height 7
click at [50, 50] on span "Web Reports" at bounding box center [44, 53] width 36 height 7
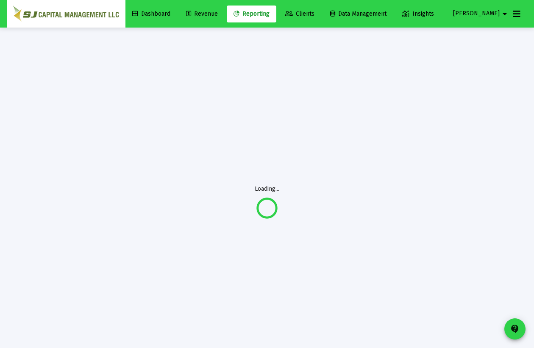
select select "View all"
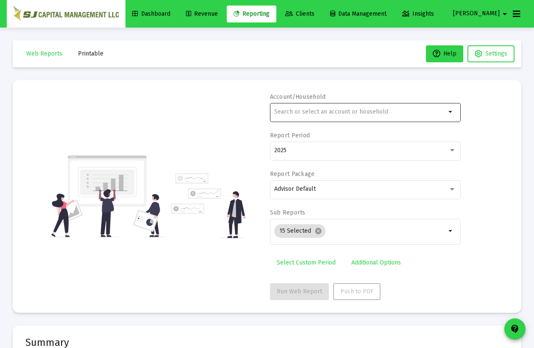
click at [352, 117] on div at bounding box center [360, 111] width 172 height 21
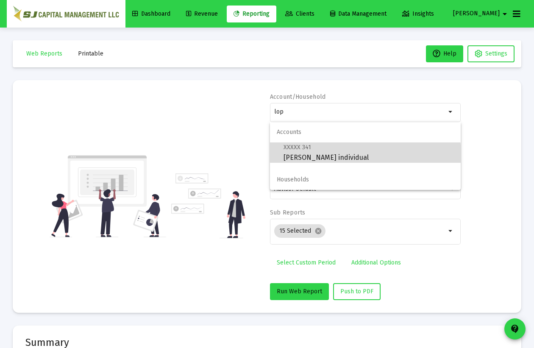
click at [339, 156] on span "XXXXX 341 [PERSON_NAME] individual" at bounding box center [368, 152] width 170 height 21
type input "[PERSON_NAME] individual"
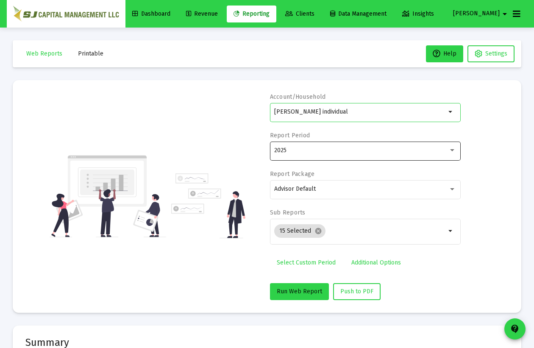
click at [337, 156] on div "2025" at bounding box center [365, 150] width 182 height 21
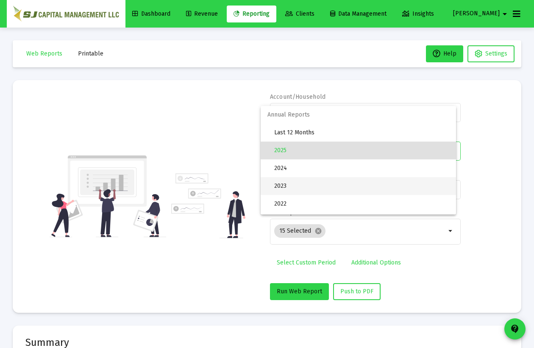
click at [317, 187] on span "2023" at bounding box center [361, 186] width 175 height 18
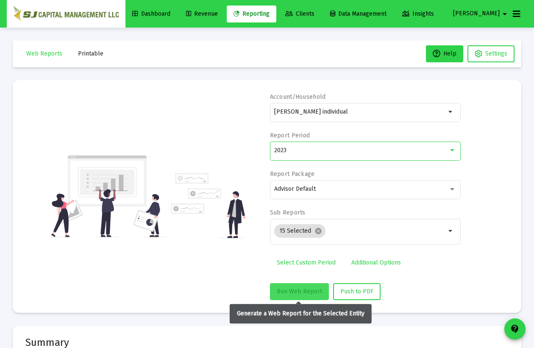
click at [287, 291] on span "Run Web Report" at bounding box center [299, 291] width 45 height 7
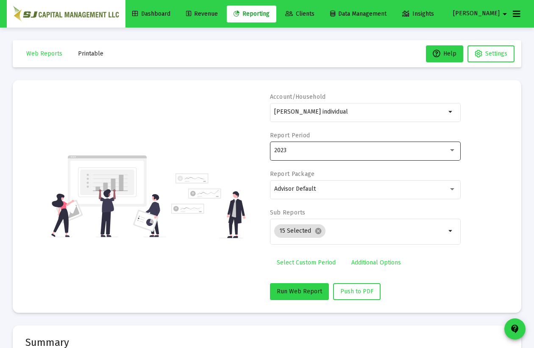
click at [327, 155] on div "2023" at bounding box center [365, 150] width 182 height 21
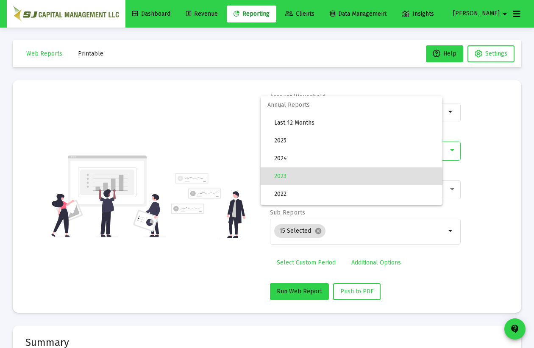
scroll to position [25, 0]
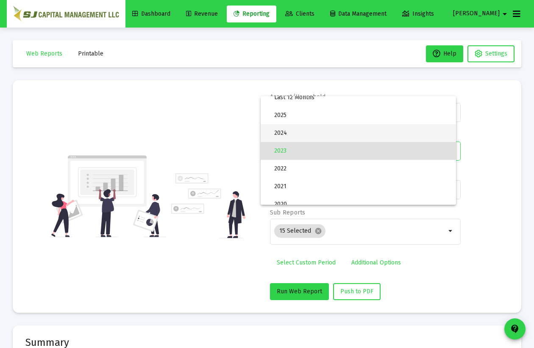
click at [325, 137] on span "2024" at bounding box center [361, 133] width 175 height 18
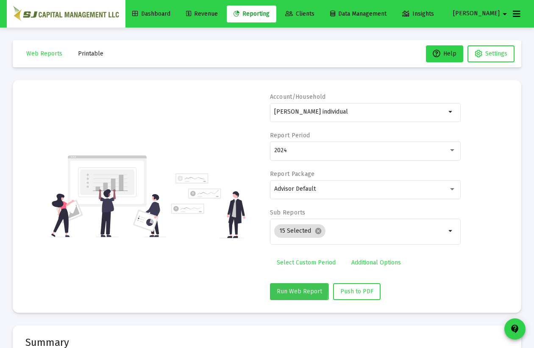
drag, startPoint x: 284, startPoint y: 288, endPoint x: 278, endPoint y: 284, distance: 7.2
click at [283, 289] on span "Run Web Report" at bounding box center [299, 291] width 45 height 7
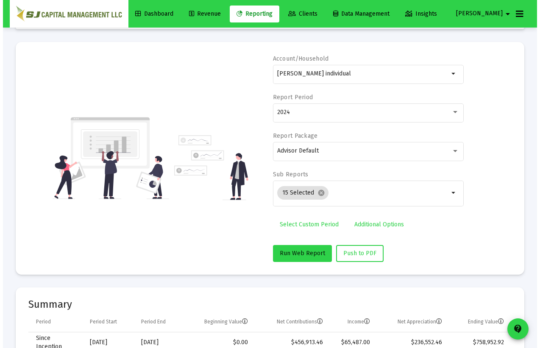
scroll to position [0, 0]
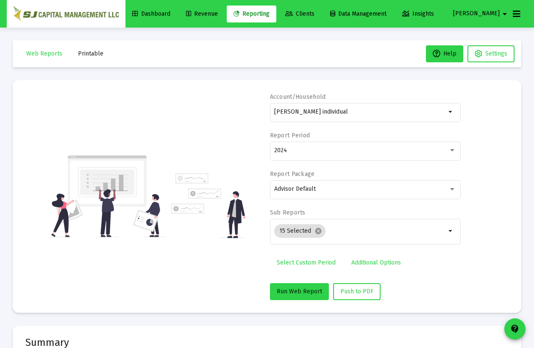
click at [299, 264] on span "Select Custom Period" at bounding box center [306, 262] width 59 height 7
click at [359, 149] on icon "Open calendar" at bounding box center [356, 150] width 7 height 8
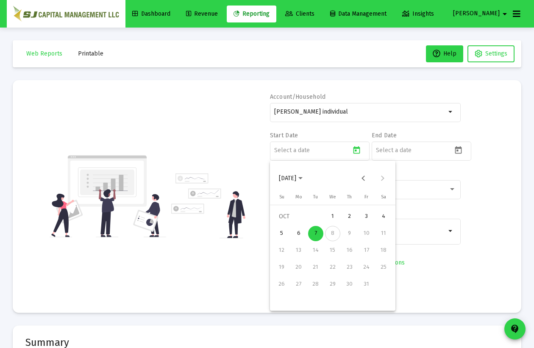
click at [296, 181] on span "[DATE]" at bounding box center [287, 178] width 17 height 7
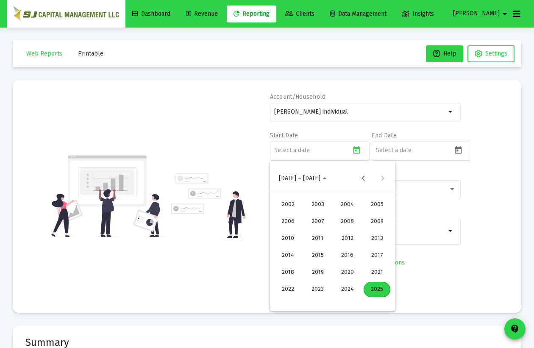
click at [291, 292] on div "2022" at bounding box center [287, 289] width 27 height 15
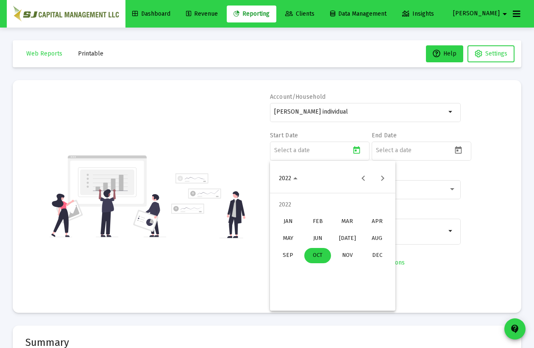
click at [312, 253] on div "OCT" at bounding box center [317, 255] width 27 height 15
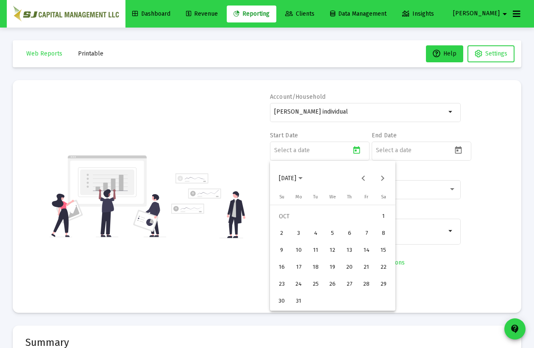
click at [388, 218] on div "1" at bounding box center [383, 216] width 15 height 15
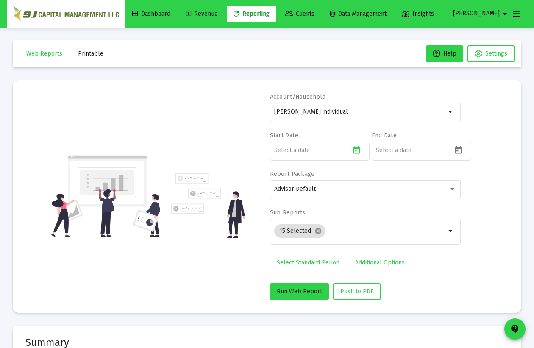
type input "[DATE]"
click at [458, 151] on icon "Open calendar" at bounding box center [458, 150] width 9 height 9
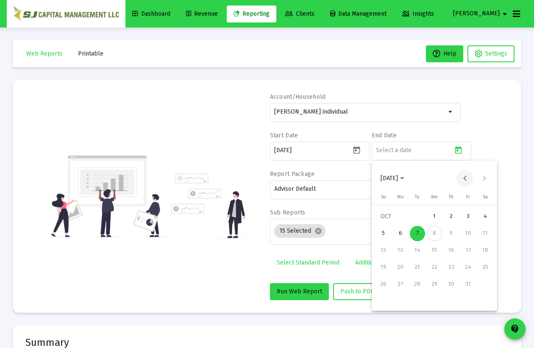
click at [462, 178] on button "Previous month" at bounding box center [464, 178] width 17 height 17
click at [418, 303] on div "30" at bounding box center [417, 301] width 15 height 15
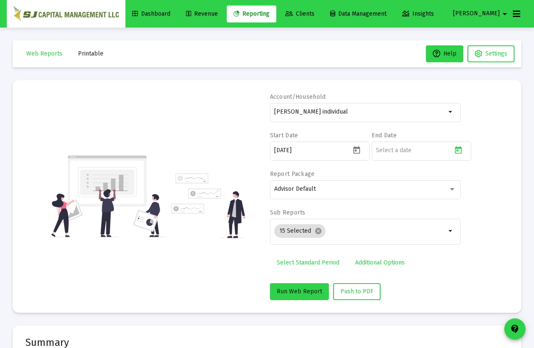
type input "[DATE]"
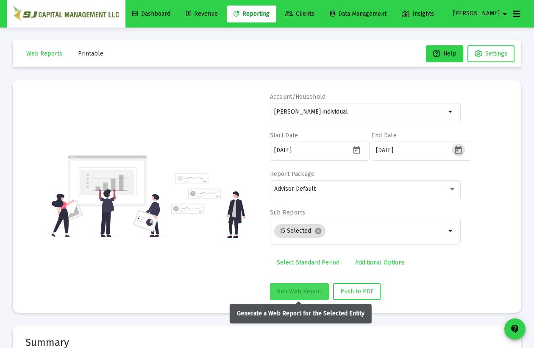
click at [297, 292] on span "Run Web Report" at bounding box center [299, 291] width 45 height 7
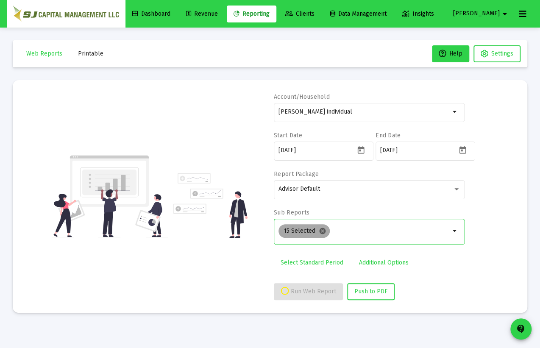
click at [321, 227] on mat-icon "cancel" at bounding box center [323, 231] width 8 height 8
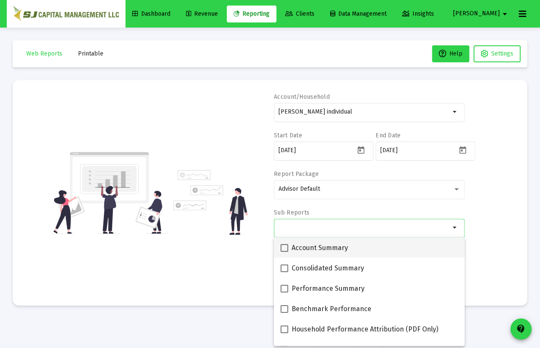
click at [285, 246] on span at bounding box center [284, 248] width 8 height 8
click at [284, 252] on input "Account Summary" at bounding box center [284, 252] width 0 height 0
checkbox input "true"
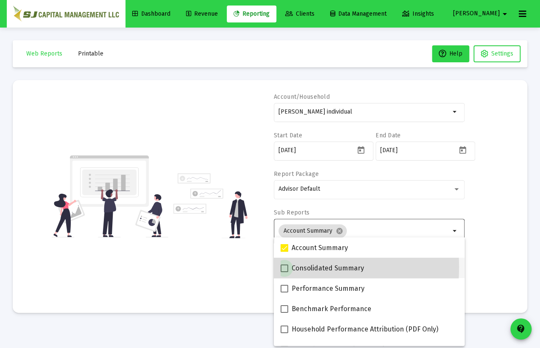
click at [282, 267] on span at bounding box center [284, 268] width 8 height 8
click at [284, 272] on input "Consolidated Summary" at bounding box center [284, 272] width 0 height 0
checkbox input "true"
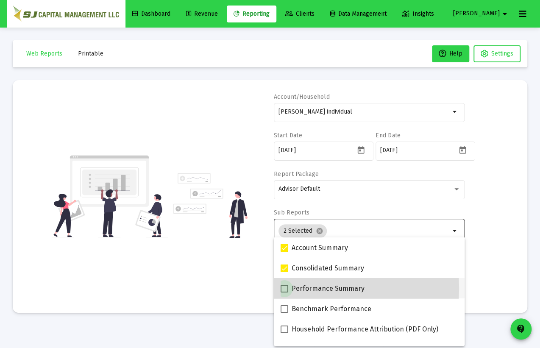
click at [281, 288] on span at bounding box center [284, 289] width 8 height 8
click at [284, 292] on input "Performance Summary" at bounding box center [284, 292] width 0 height 0
checkbox input "true"
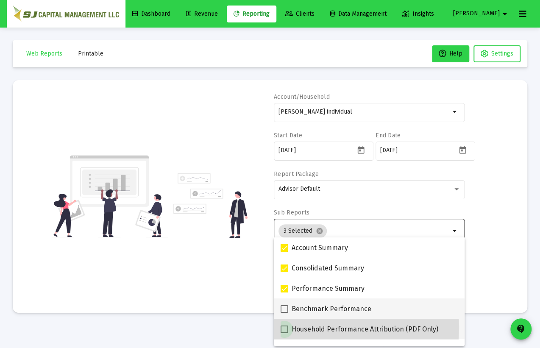
drag, startPoint x: 284, startPoint y: 327, endPoint x: 295, endPoint y: 310, distance: 20.0
click at [285, 327] on span at bounding box center [284, 329] width 8 height 8
click at [284, 333] on input "Household Performance Attribution (PDF Only)" at bounding box center [284, 333] width 0 height 0
checkbox input "true"
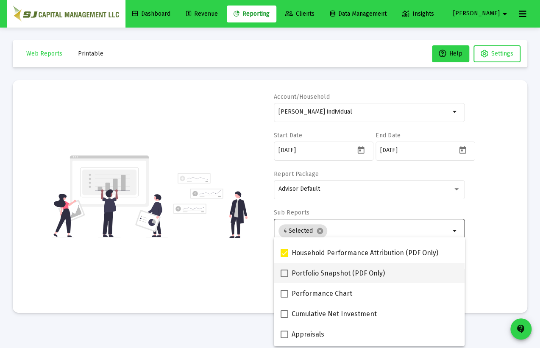
scroll to position [77, 0]
click at [285, 272] on span at bounding box center [284, 273] width 8 height 8
click at [284, 277] on input "Portfolio Snapshot (PDF Only)" at bounding box center [284, 277] width 0 height 0
checkbox input "true"
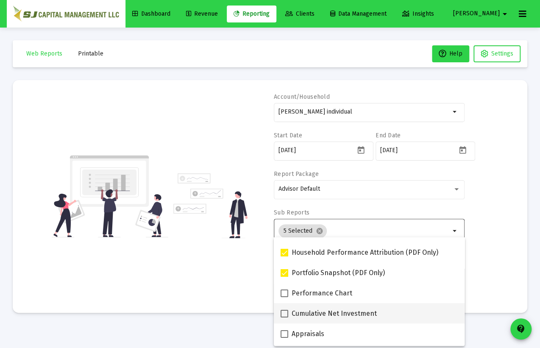
click at [284, 313] on span at bounding box center [284, 314] width 8 height 8
click at [284, 317] on input "Cumulative Net Investment" at bounding box center [284, 317] width 0 height 0
checkbox input "true"
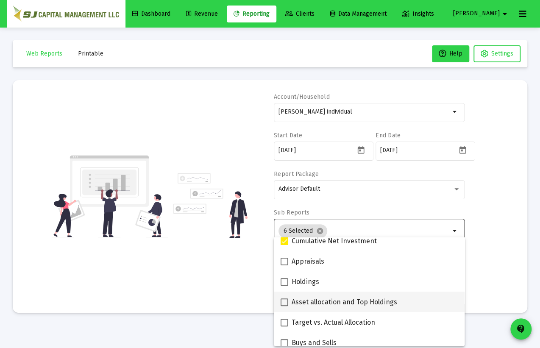
scroll to position [154, 0]
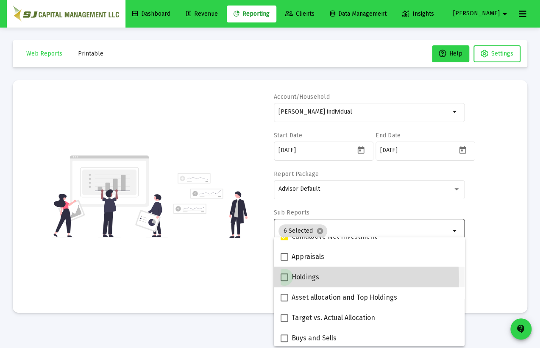
click at [284, 280] on span at bounding box center [284, 277] width 8 height 8
click at [284, 281] on input "Holdings" at bounding box center [284, 281] width 0 height 0
checkbox input "true"
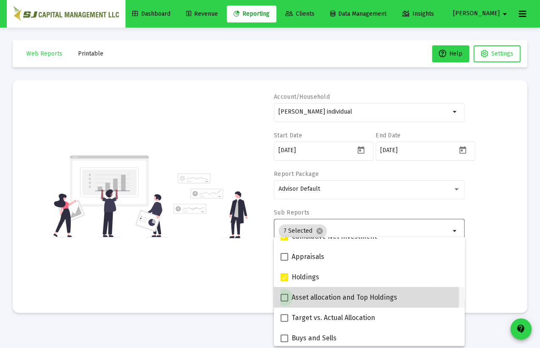
click at [286, 297] on span at bounding box center [284, 298] width 8 height 8
click at [284, 301] on input "Asset allocation and Top Holdings" at bounding box center [284, 301] width 0 height 0
checkbox input "true"
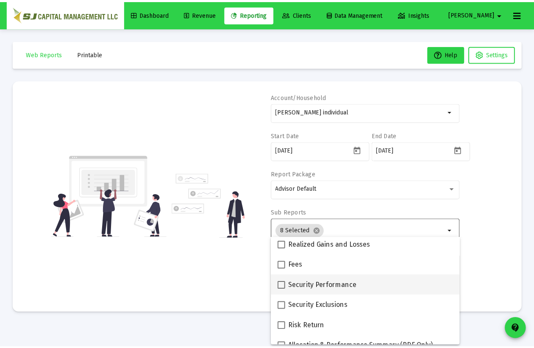
scroll to position [339, 0]
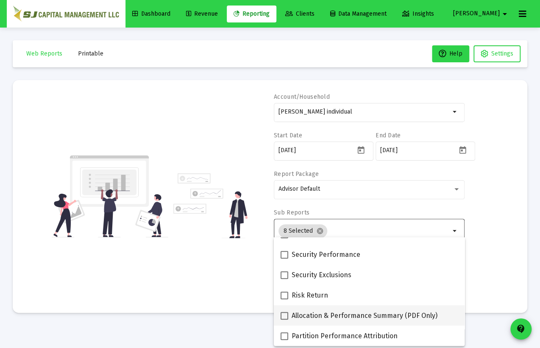
click at [283, 318] on span at bounding box center [284, 316] width 8 height 8
click at [284, 319] on input "Allocation & Performance Summary (PDF Only)" at bounding box center [284, 319] width 0 height 0
checkbox input "true"
click at [492, 238] on div "Account/Household [PERSON_NAME] individual arrow_drop_down Start Date [DATE] En…" at bounding box center [269, 196] width 489 height 207
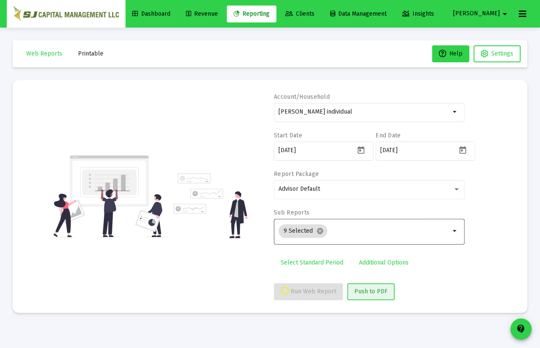
click at [366, 289] on span "Push to PDF" at bounding box center [370, 291] width 33 height 7
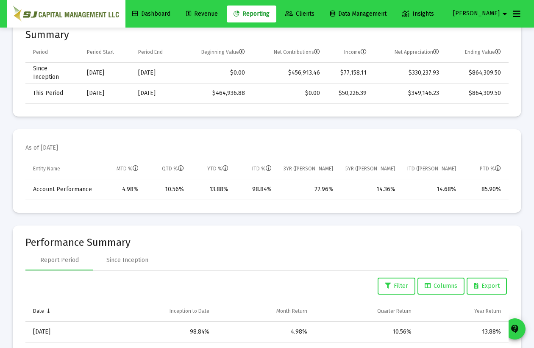
scroll to position [308, 0]
